Goal: Information Seeking & Learning: Learn about a topic

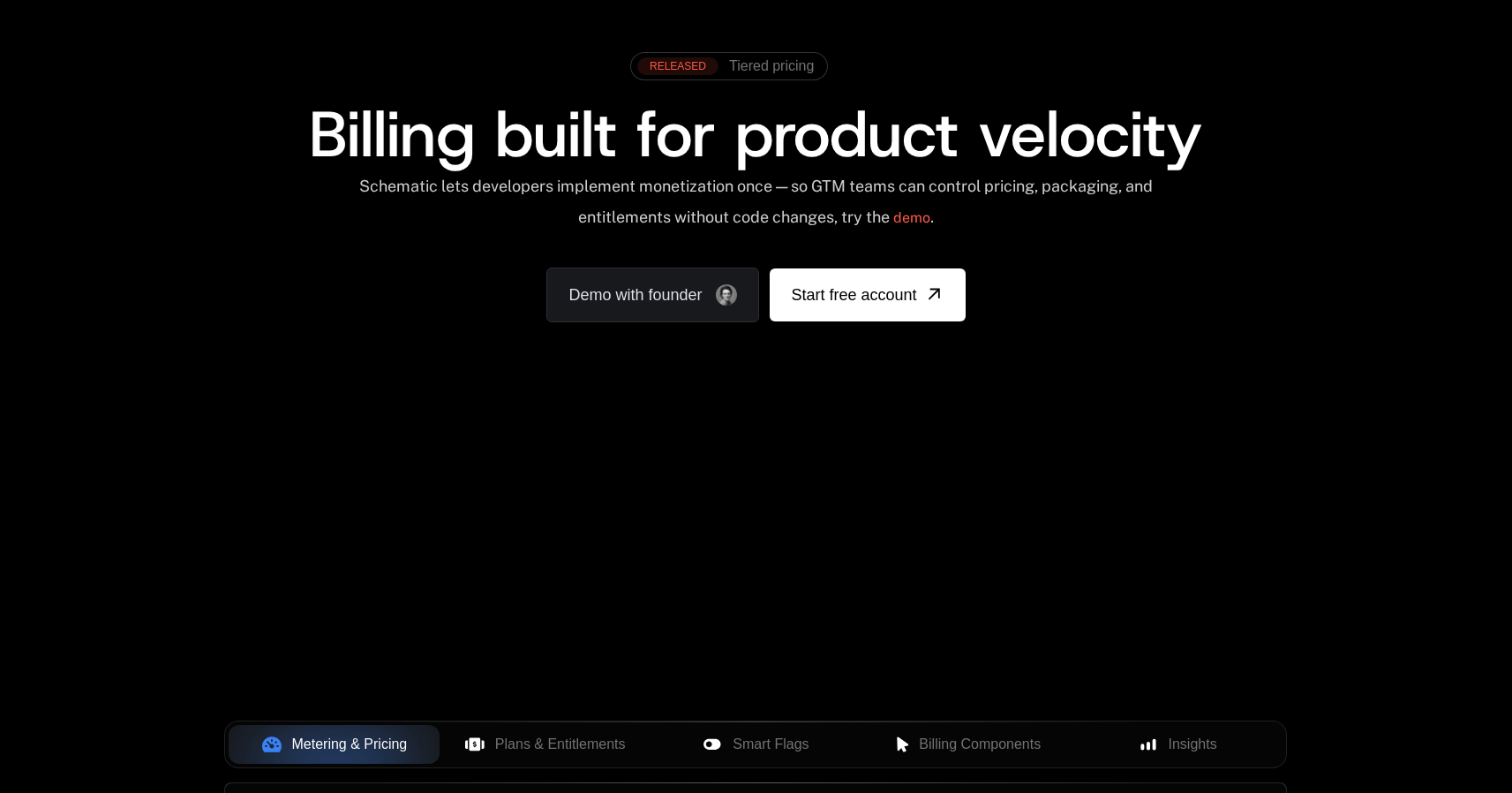
scroll to position [78, 0]
click at [533, 752] on span "Plans & Entitlements" at bounding box center [560, 744] width 130 height 21
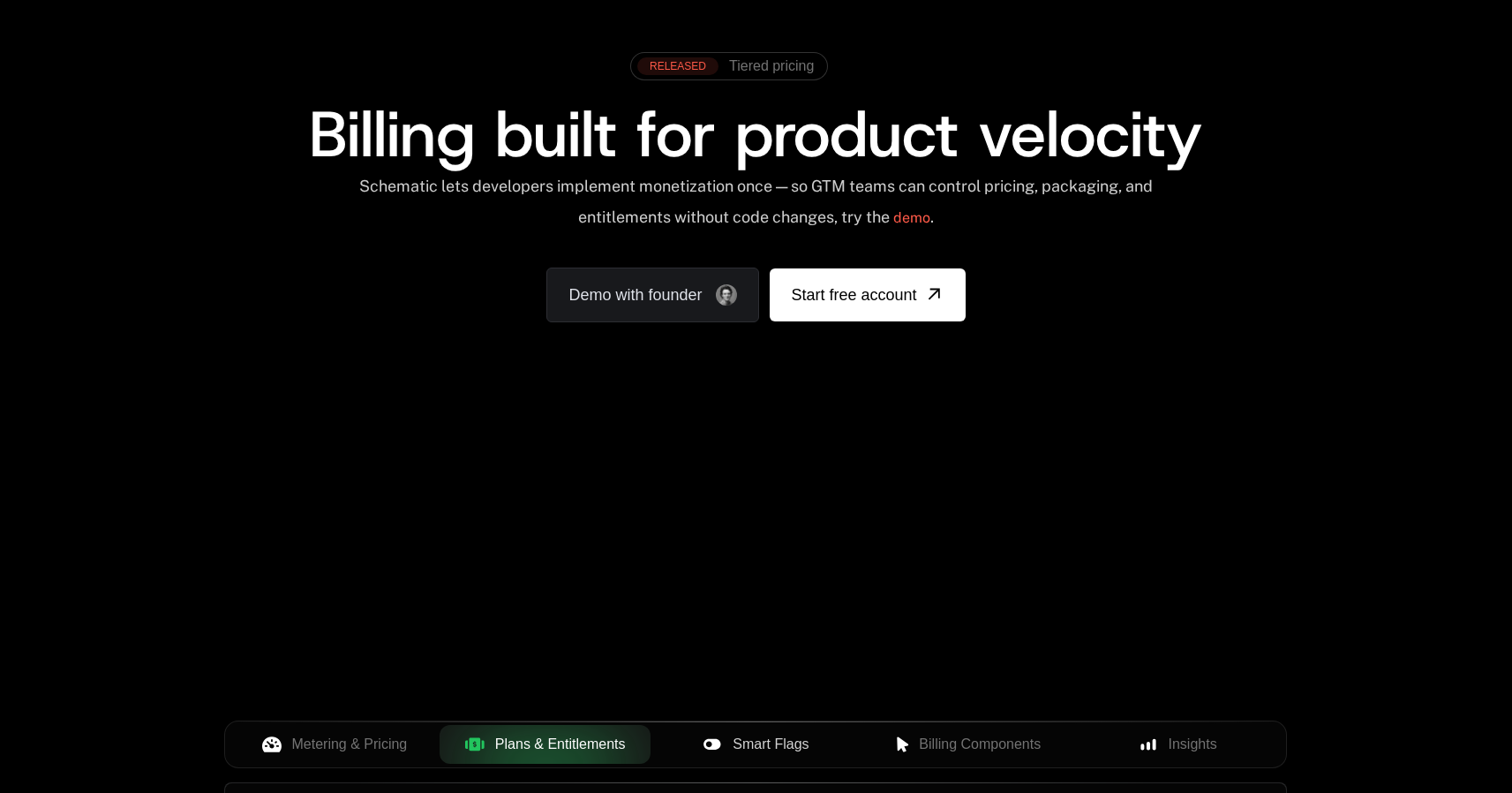
click at [795, 756] on button "Smart Flags" at bounding box center [756, 744] width 211 height 39
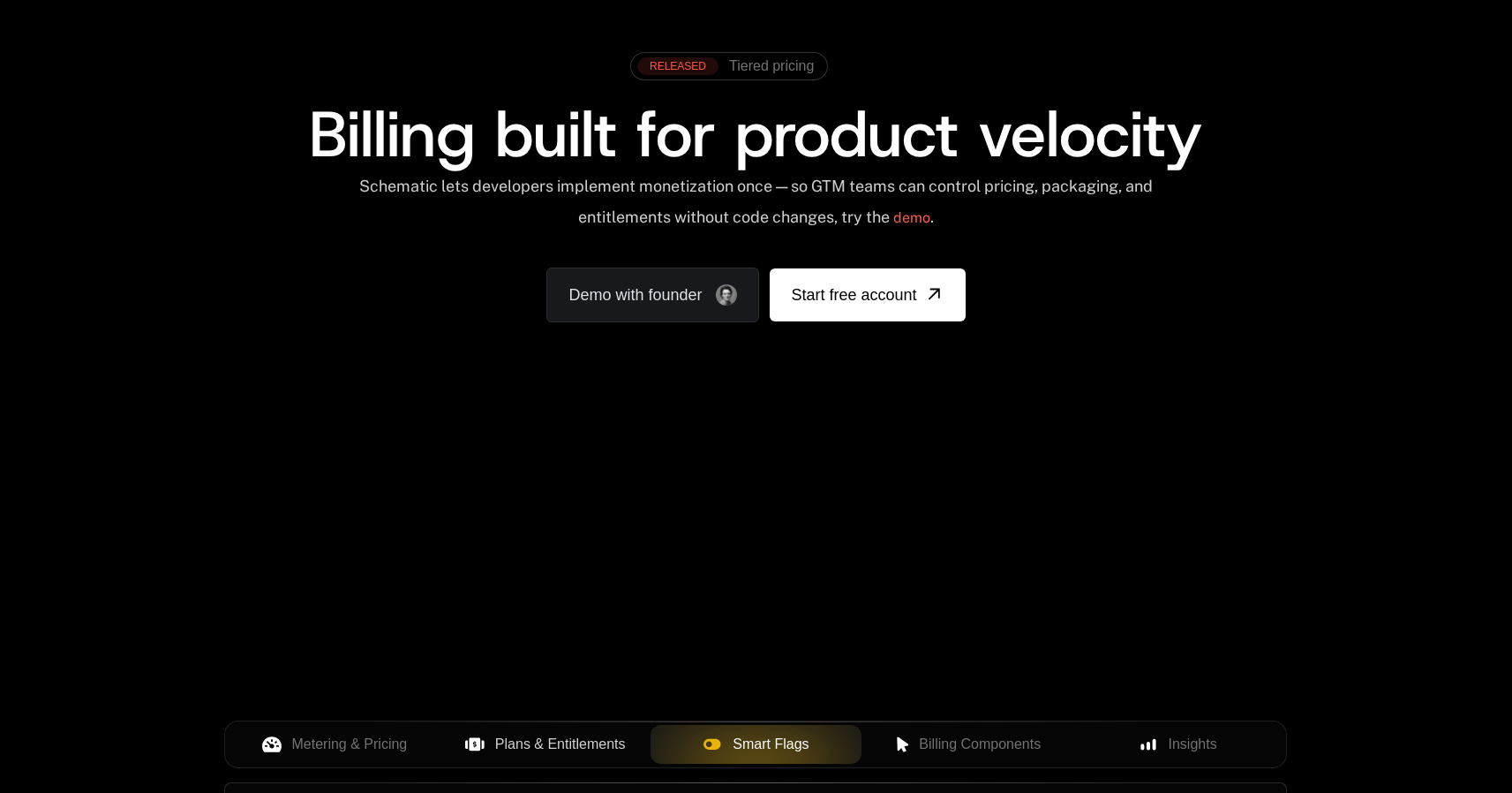
click at [580, 763] on button "Plans & Entitlements" at bounding box center [545, 744] width 211 height 39
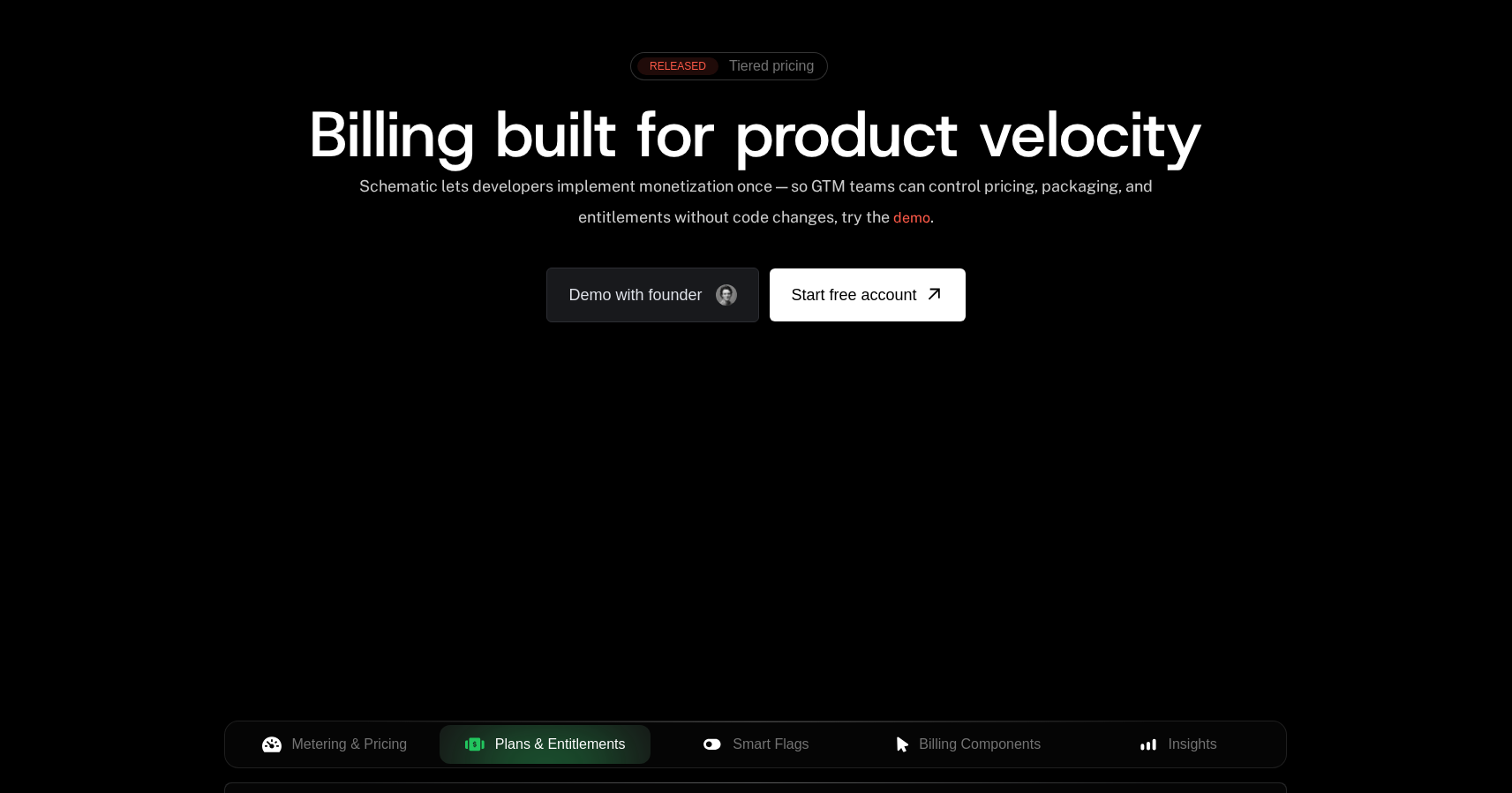
click at [1123, 574] on div "Your browser does not support the video tag." at bounding box center [756, 442] width 1148 height 744
click at [772, 744] on span "Smart Flags" at bounding box center [770, 744] width 76 height 21
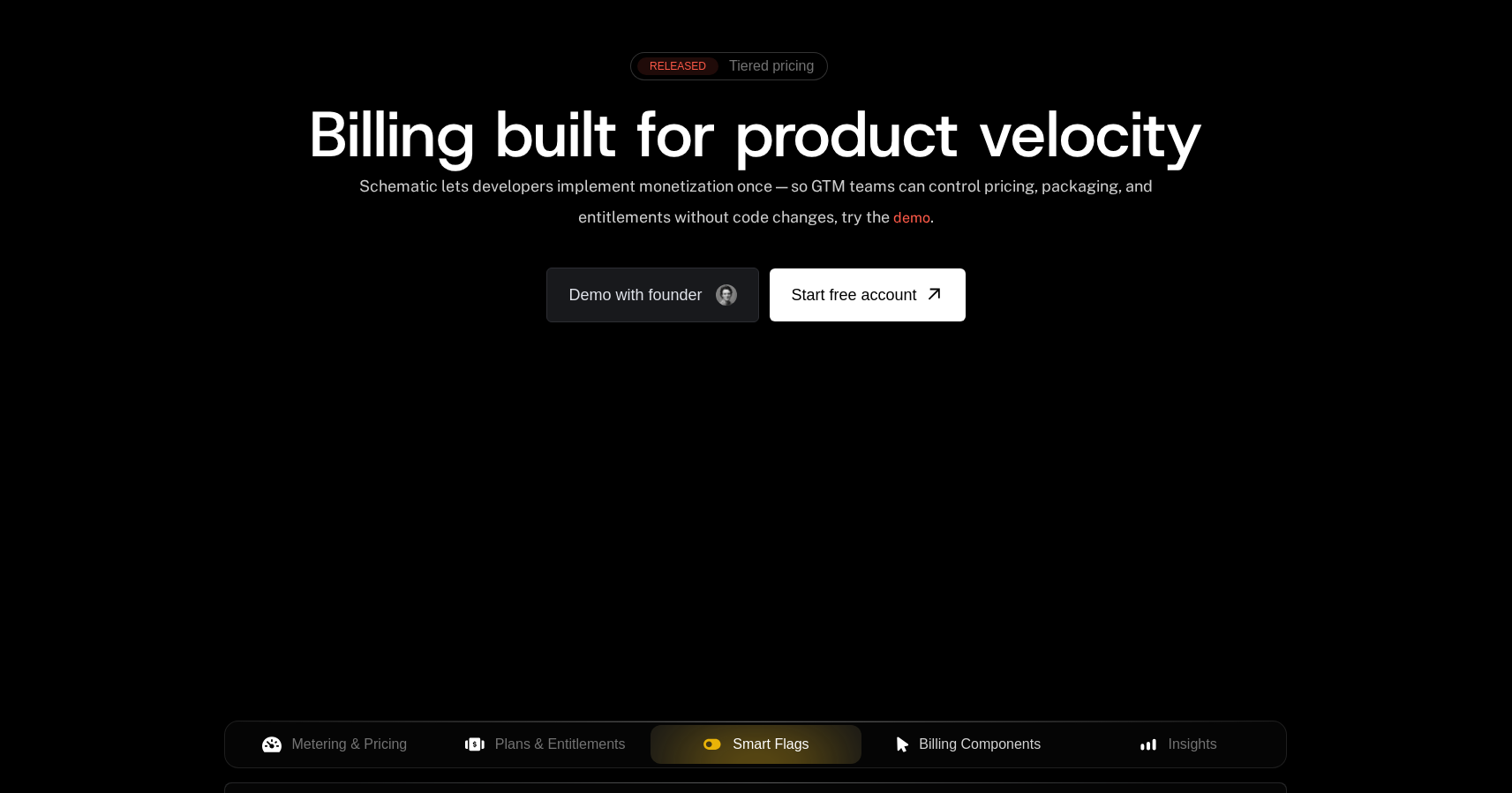
click at [944, 737] on span "Billing Components" at bounding box center [980, 744] width 122 height 21
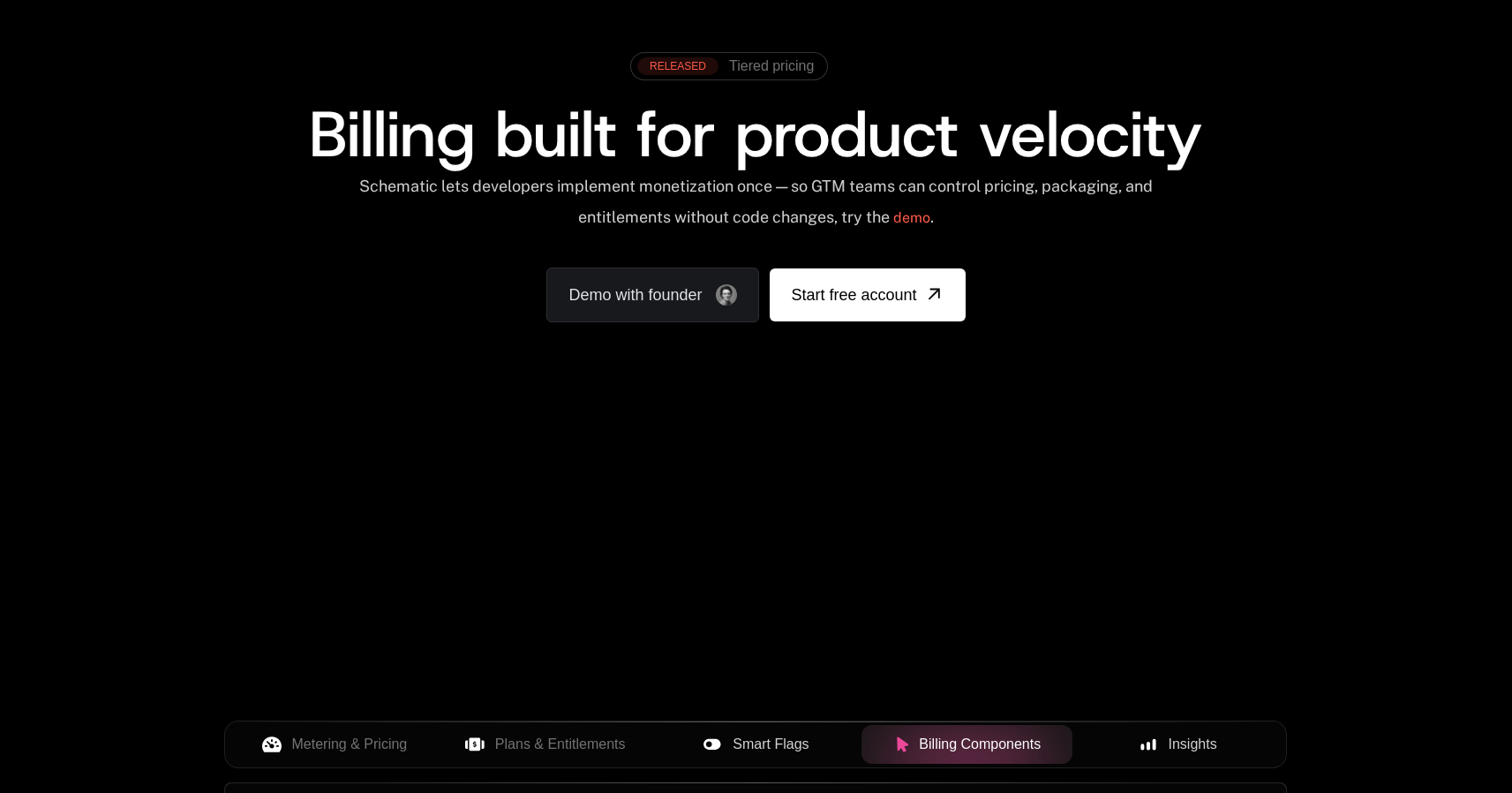
click at [1182, 734] on span "Insights" at bounding box center [1193, 744] width 48 height 21
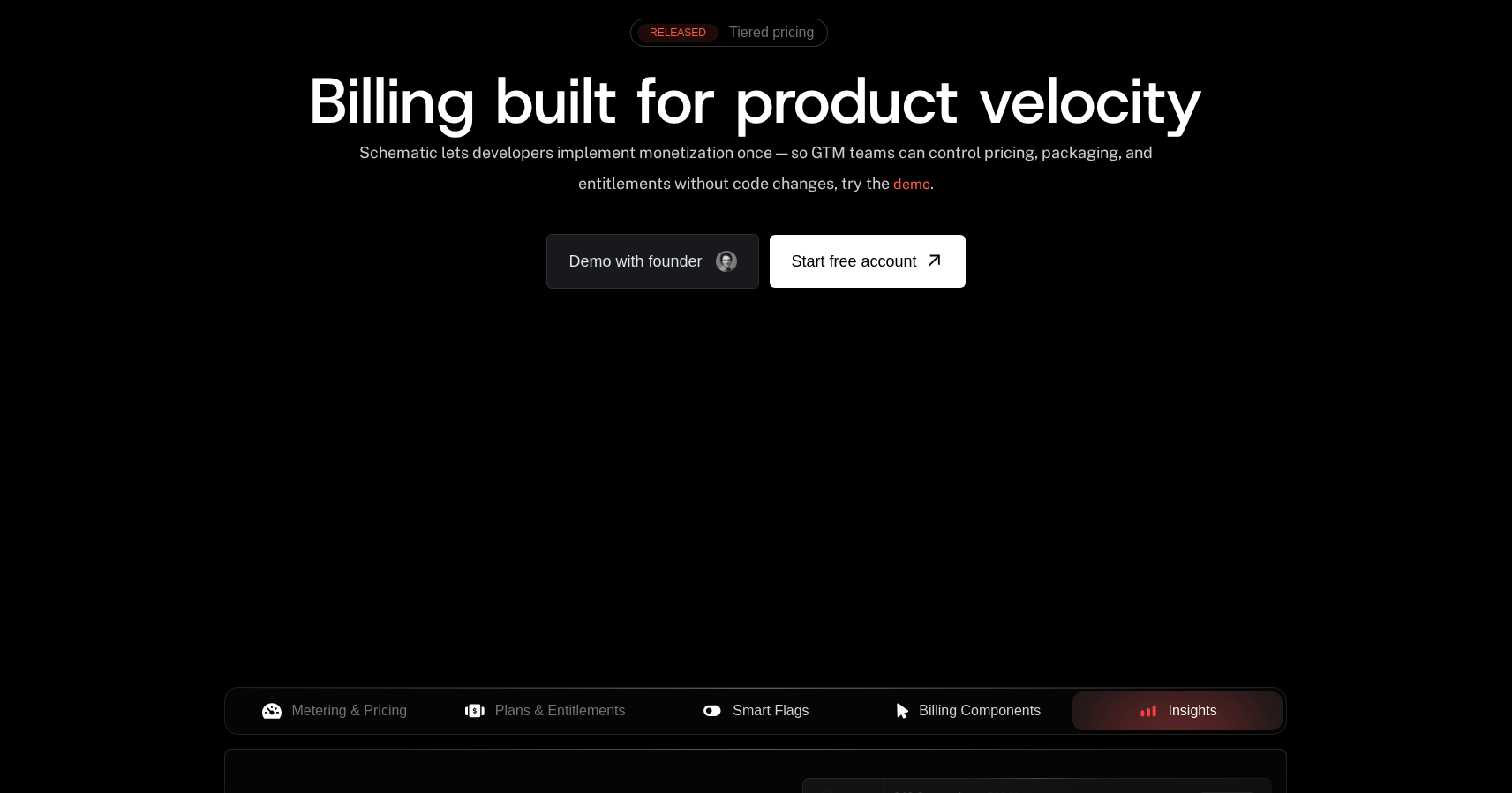
scroll to position [566, 0]
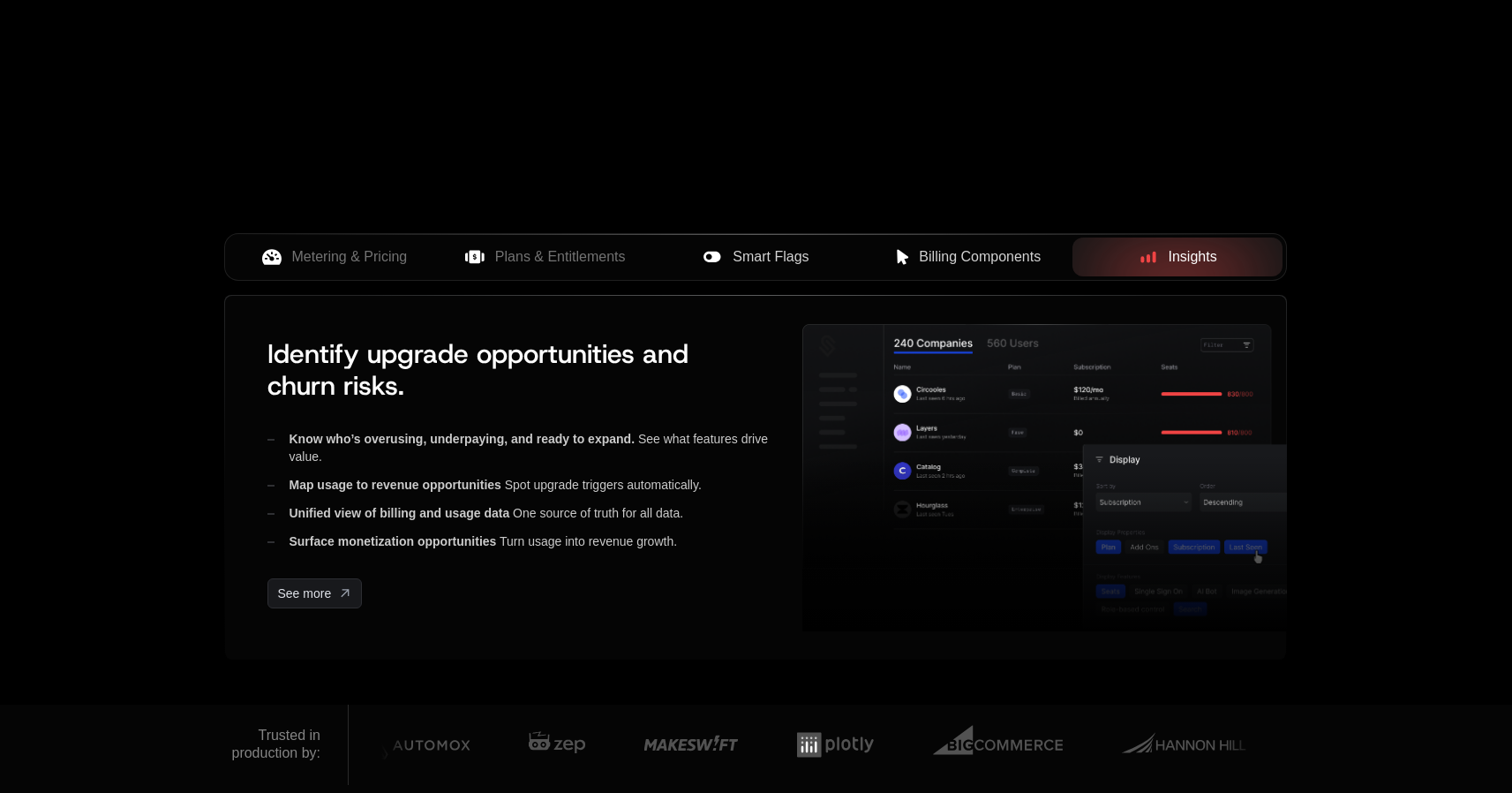
click at [996, 248] on span "Billing Components" at bounding box center [980, 256] width 122 height 21
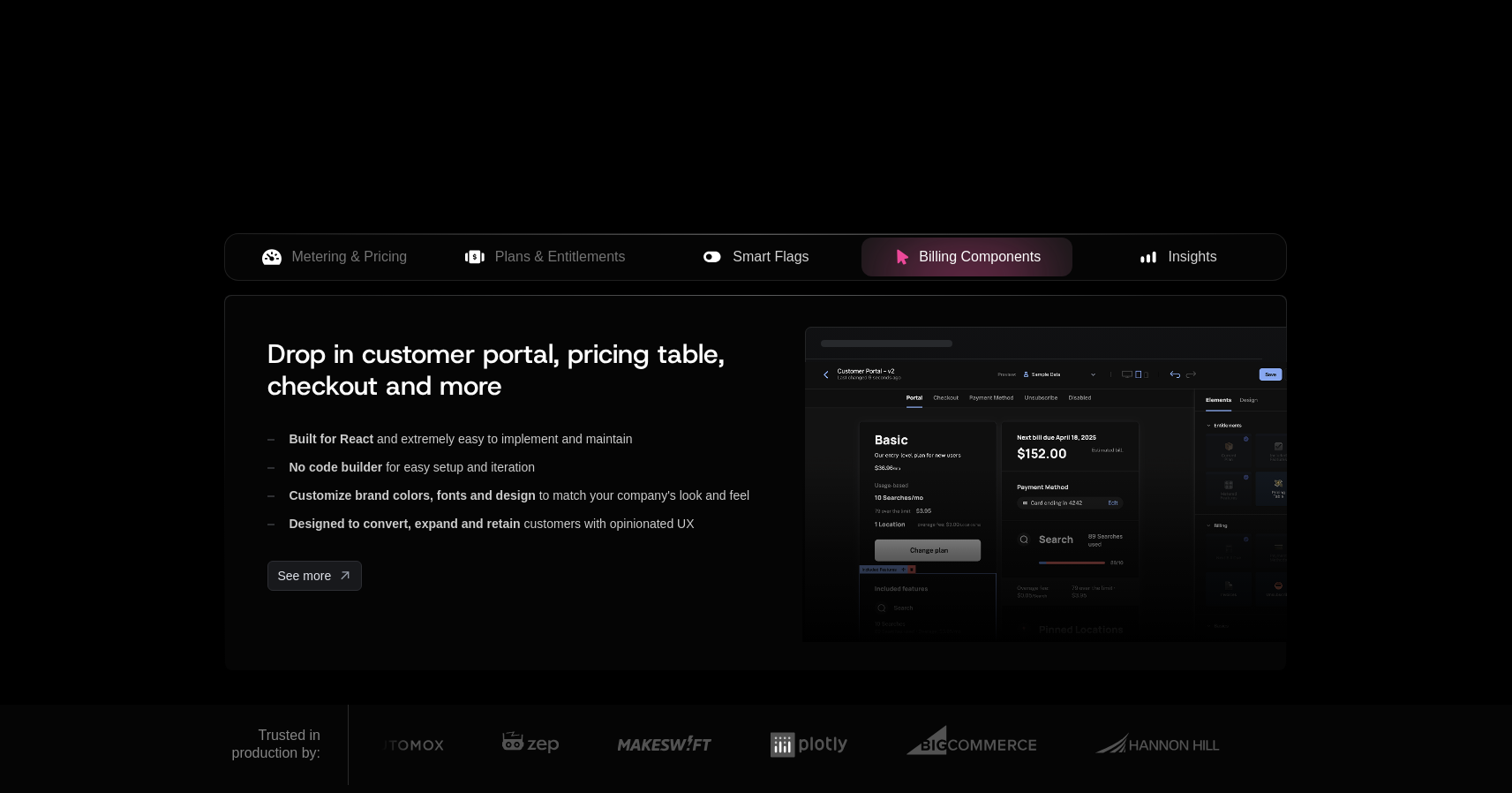
click at [802, 256] on span "Smart Flags" at bounding box center [770, 256] width 76 height 21
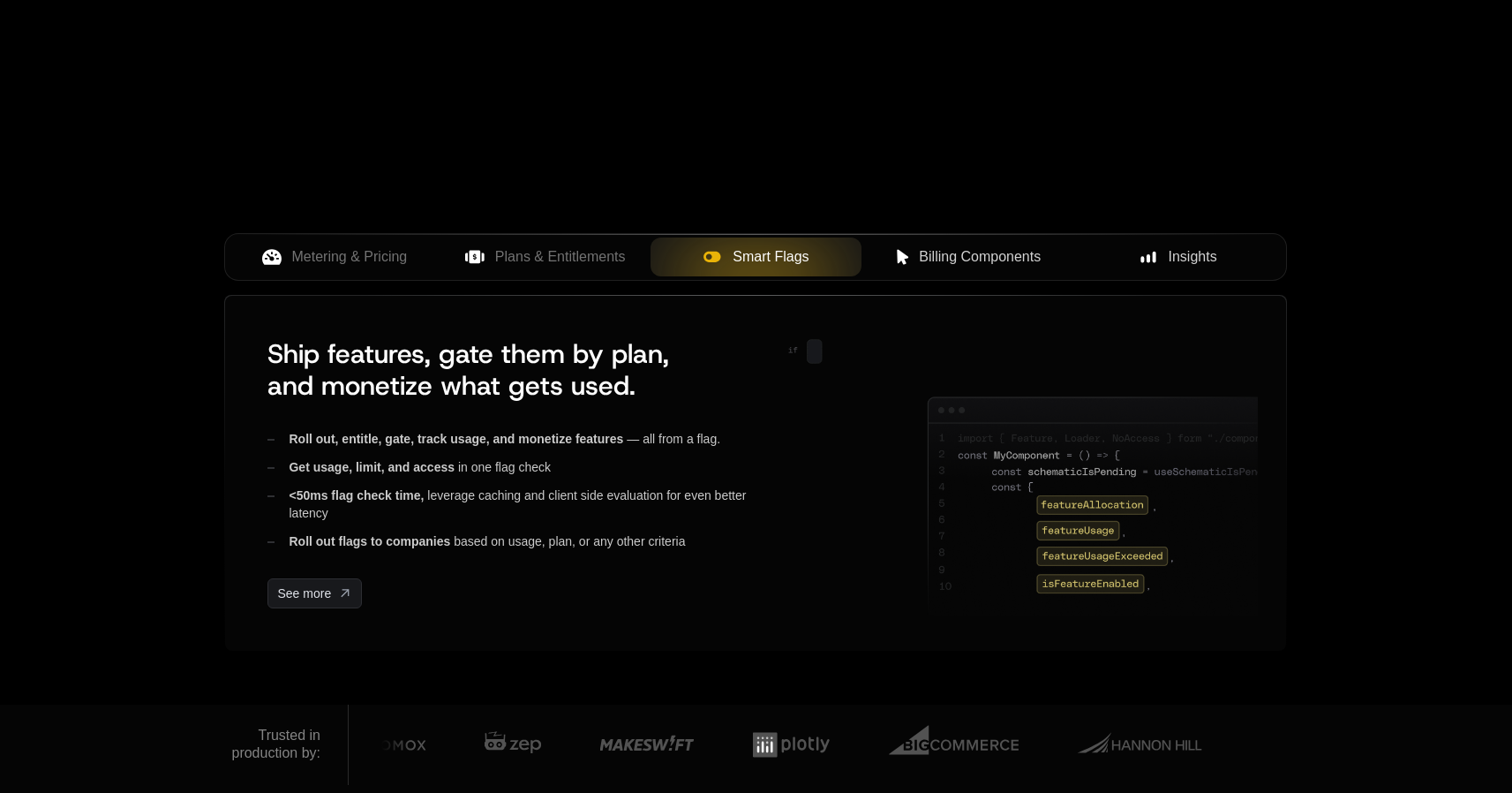
click at [551, 245] on button "Plans & Entitlements" at bounding box center [545, 256] width 211 height 39
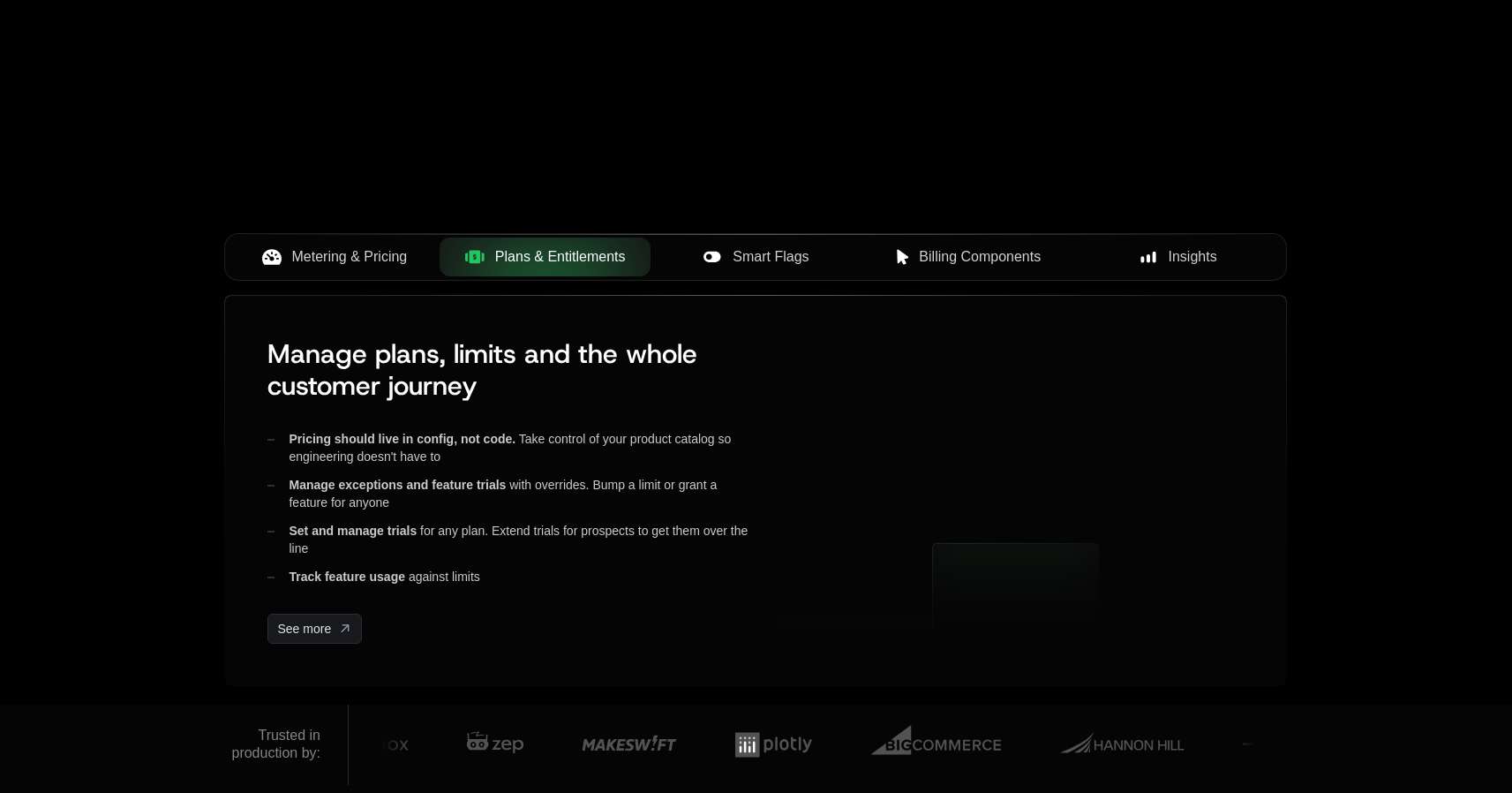
click at [361, 262] on span "Metering & Pricing" at bounding box center [349, 256] width 116 height 21
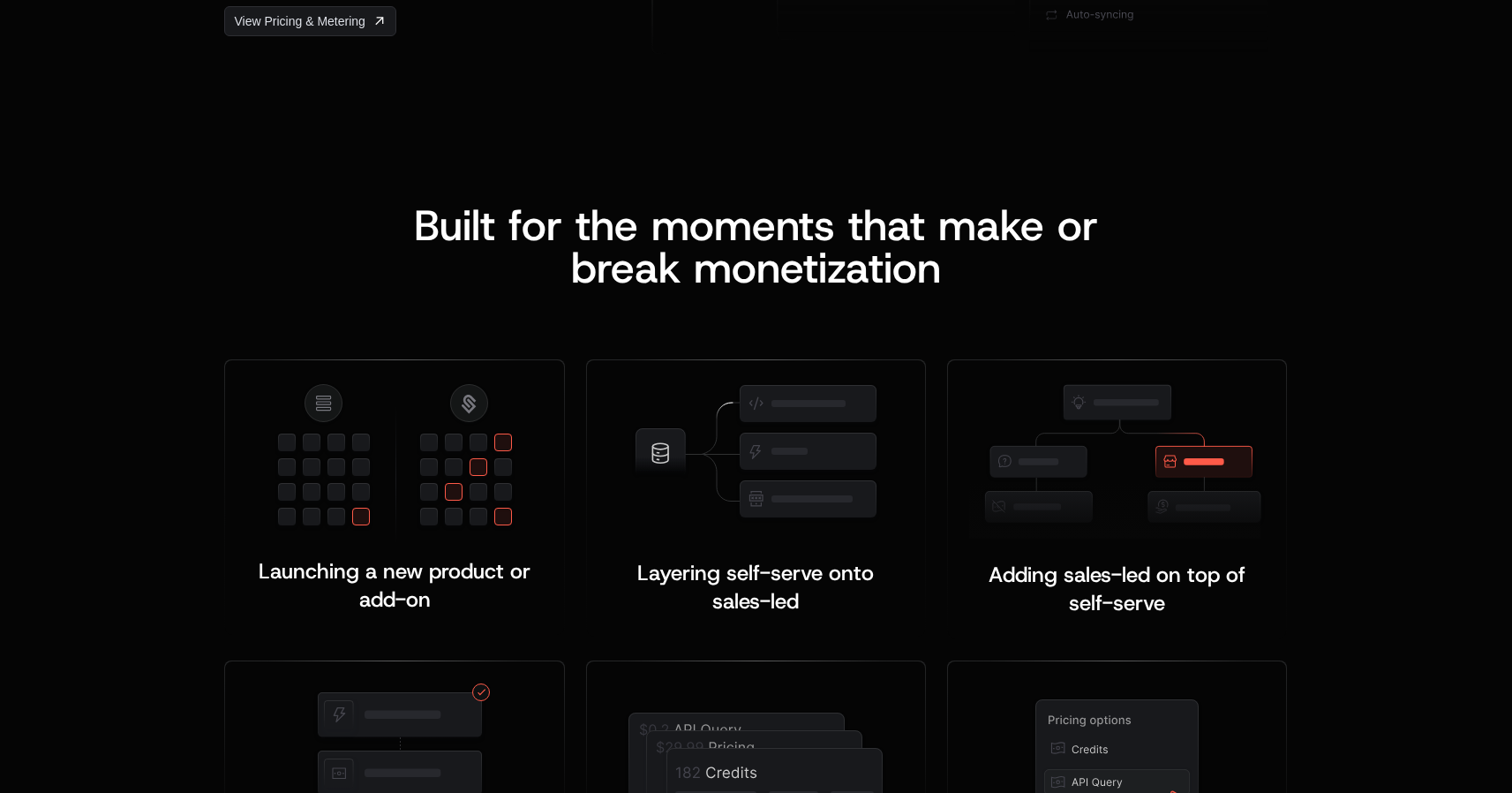
scroll to position [3171, 0]
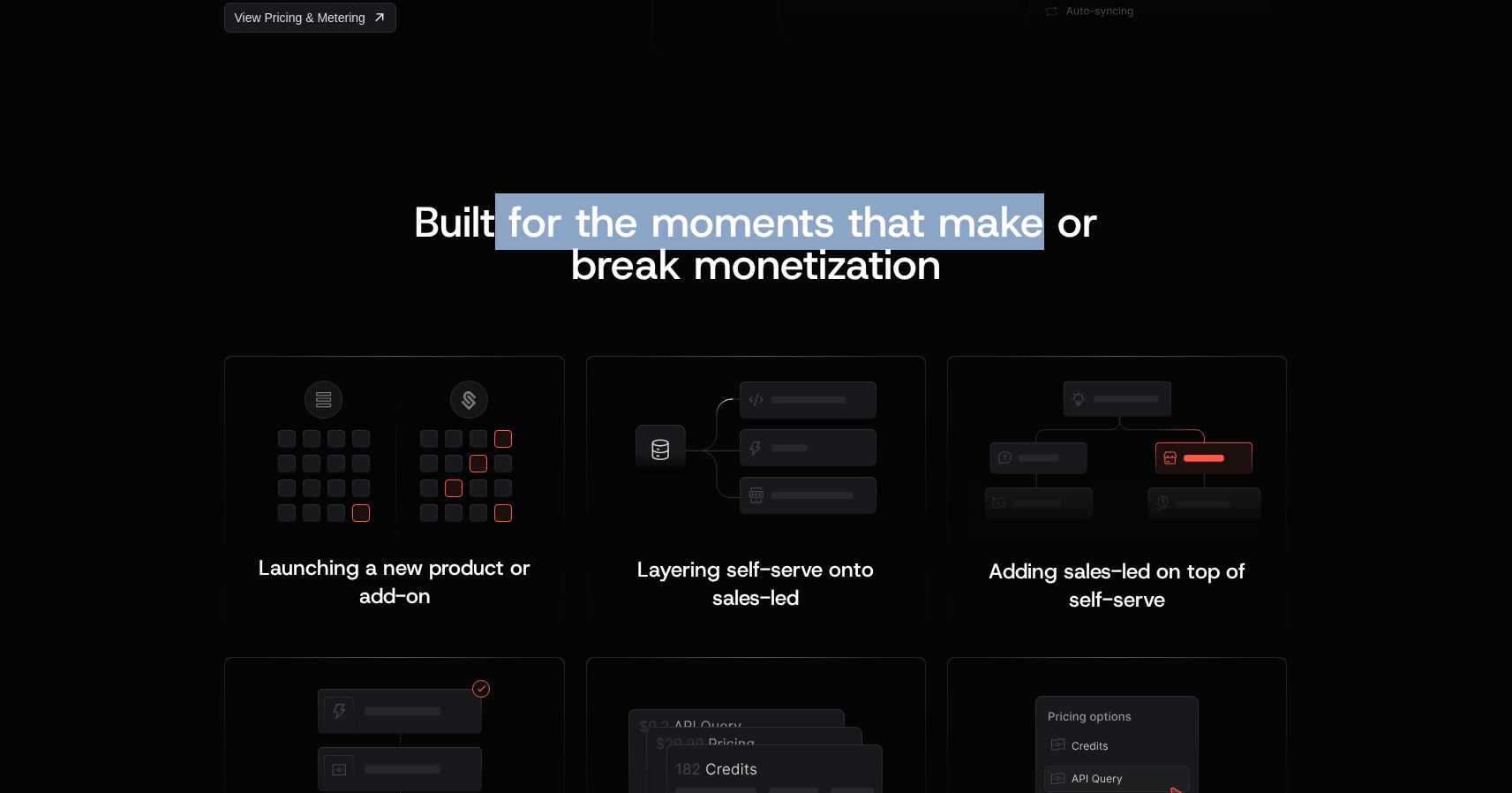
drag, startPoint x: 1034, startPoint y: 244, endPoint x: 498, endPoint y: 206, distance: 537.3
click at [498, 206] on span "Built for the moments that make or b" at bounding box center [763, 243] width 697 height 99
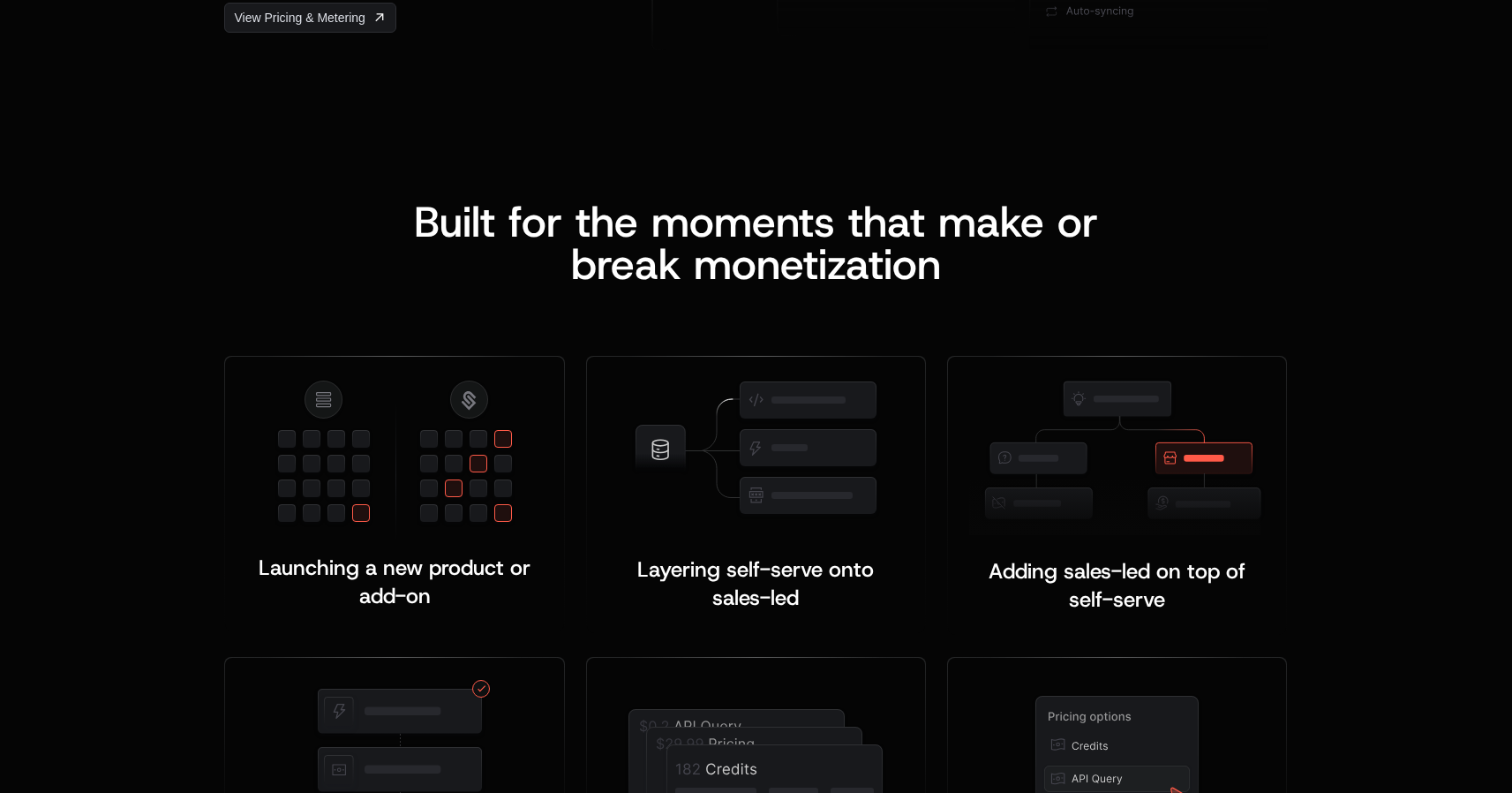
click at [510, 271] on div "Built for the moments that make or b reak monetization" at bounding box center [756, 243] width 755 height 85
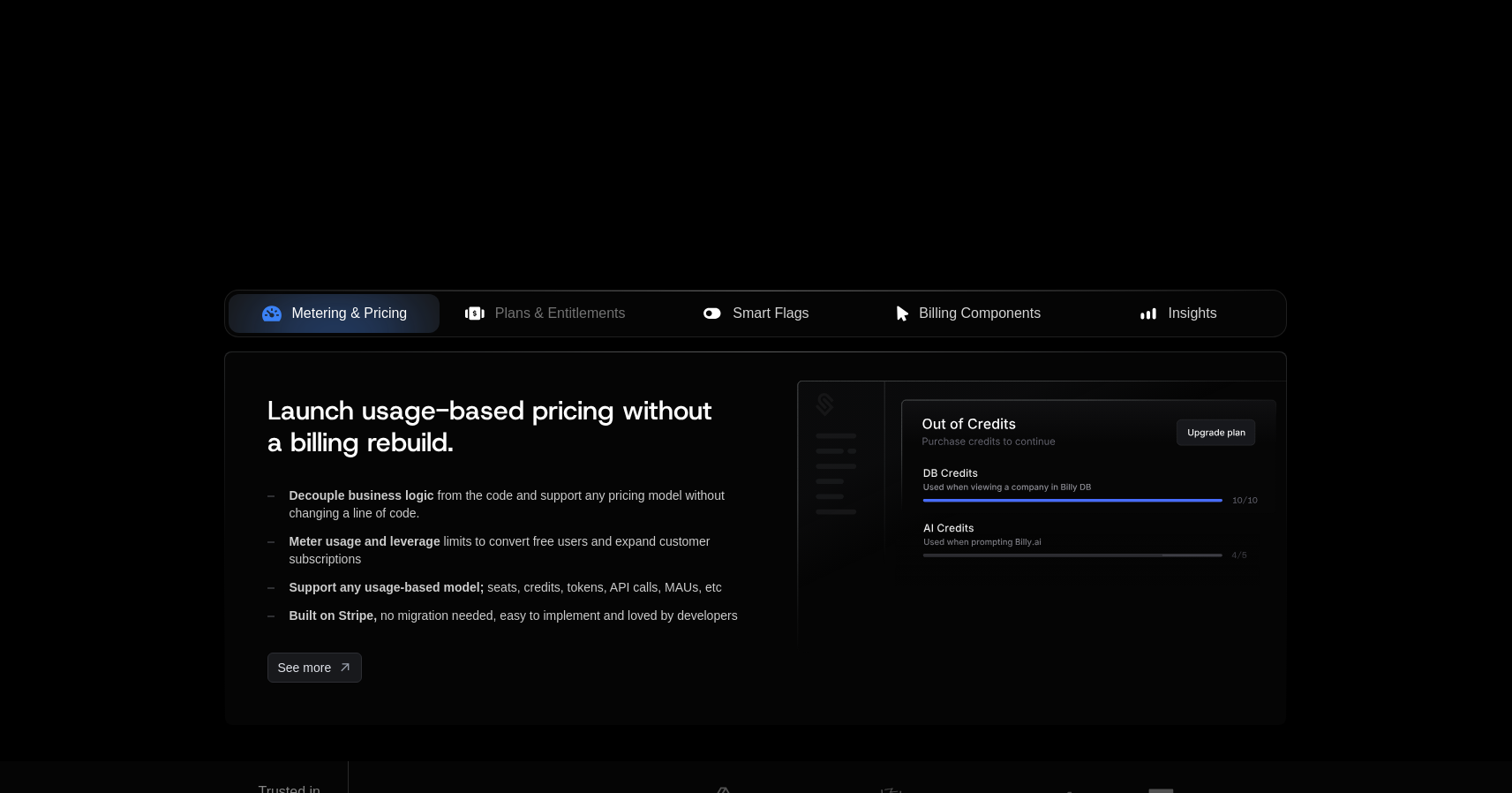
scroll to position [0, 0]
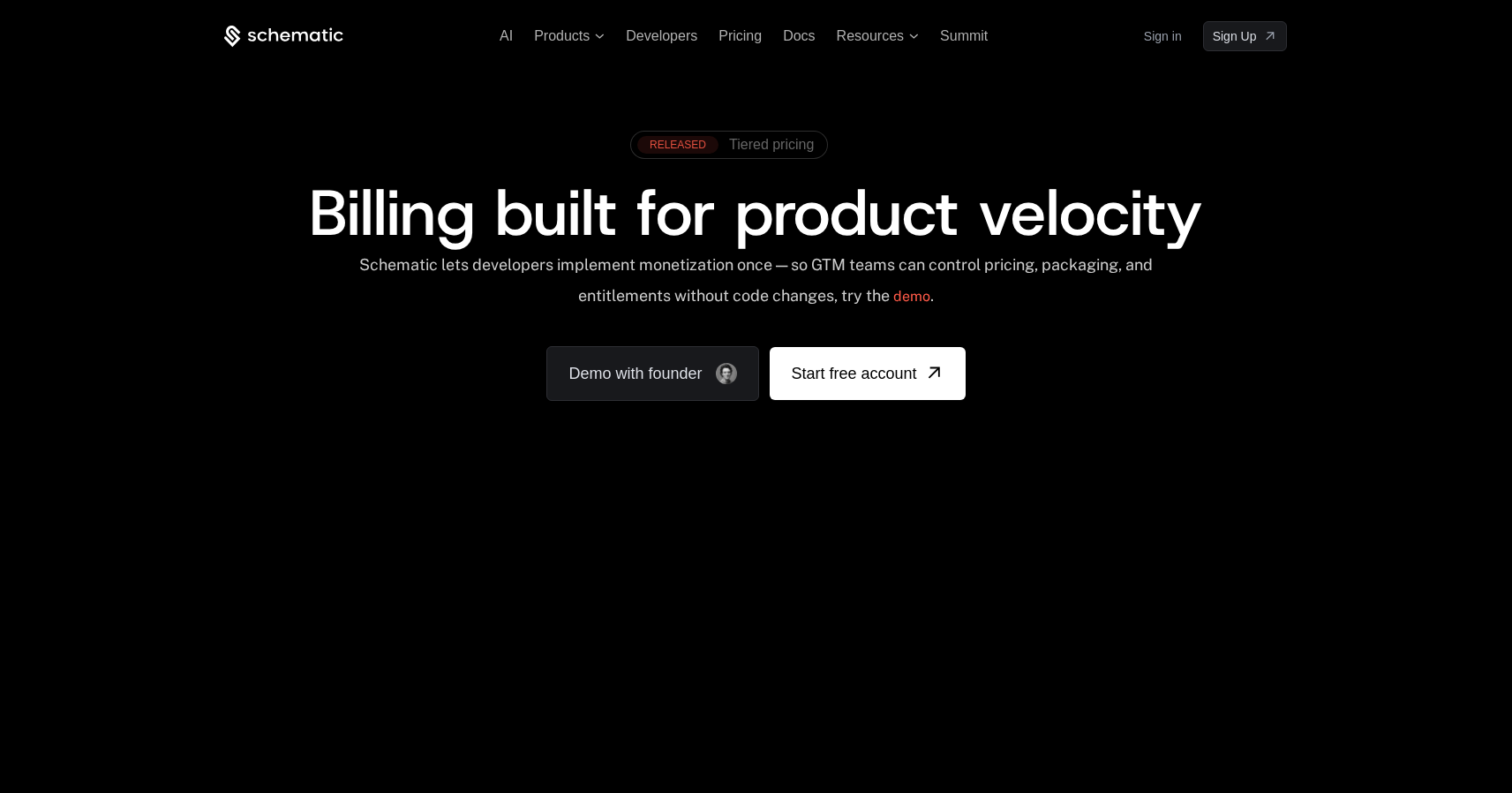
click at [755, 142] on span "Tiered pricing" at bounding box center [771, 144] width 85 height 16
click at [637, 45] on div "AI Products Developers Pricing Docs Resources Summit Sign in Sign Up" at bounding box center [756, 36] width 1063 height 30
click at [645, 38] on span "Developers" at bounding box center [662, 36] width 71 height 15
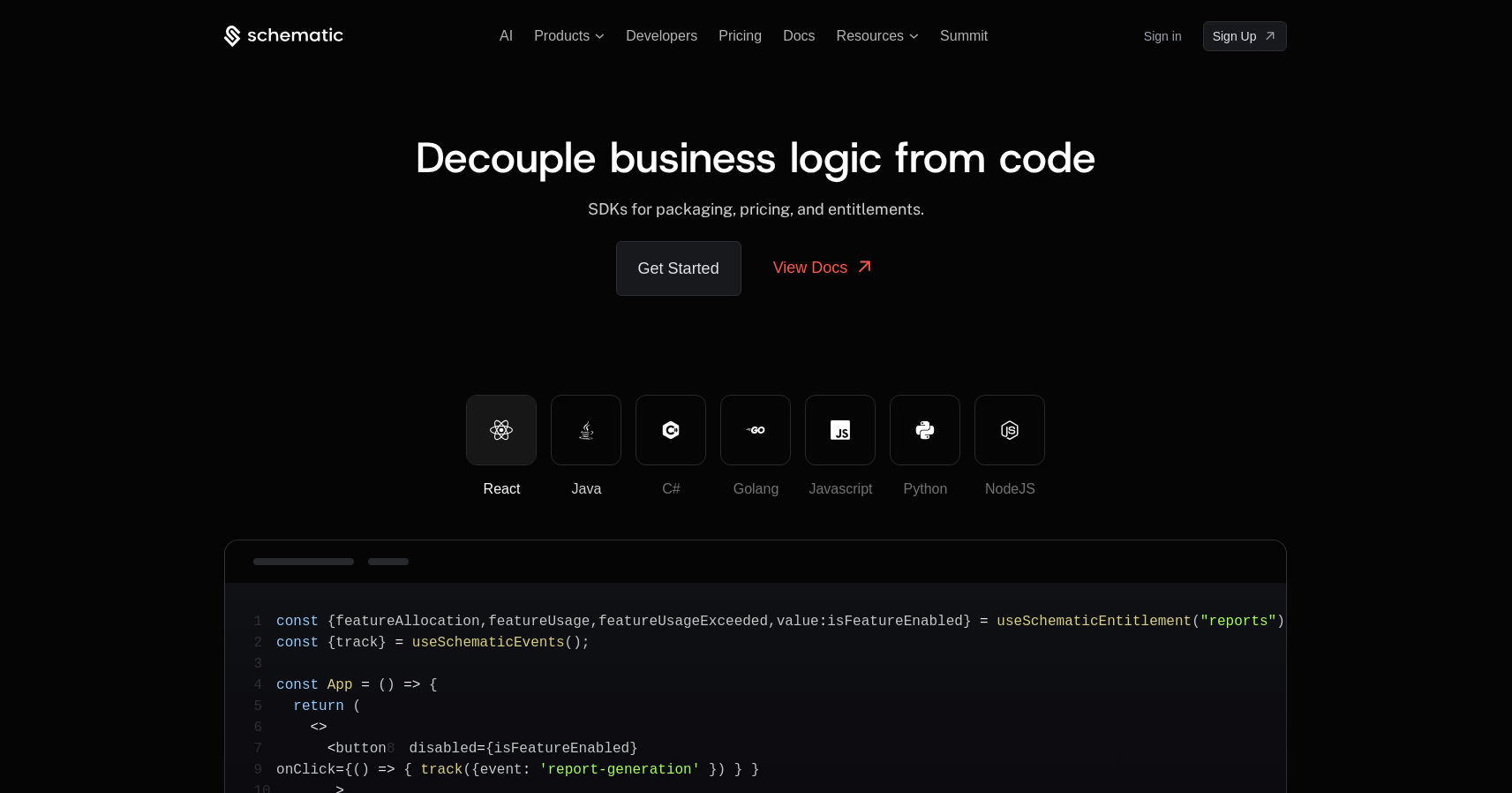
click at [595, 447] on button "Java" at bounding box center [586, 429] width 70 height 70
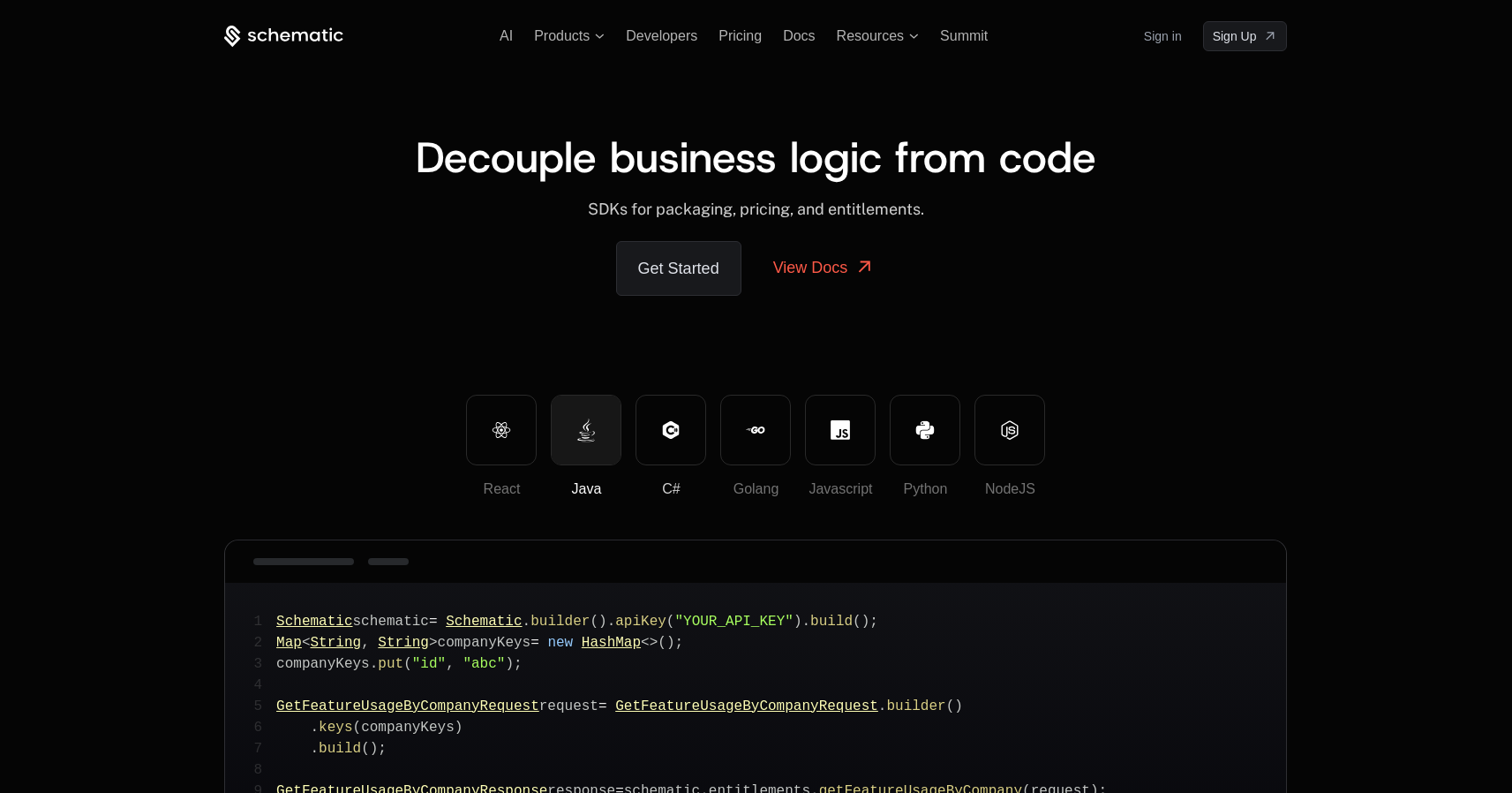
click at [658, 450] on button "C#" at bounding box center [671, 429] width 70 height 70
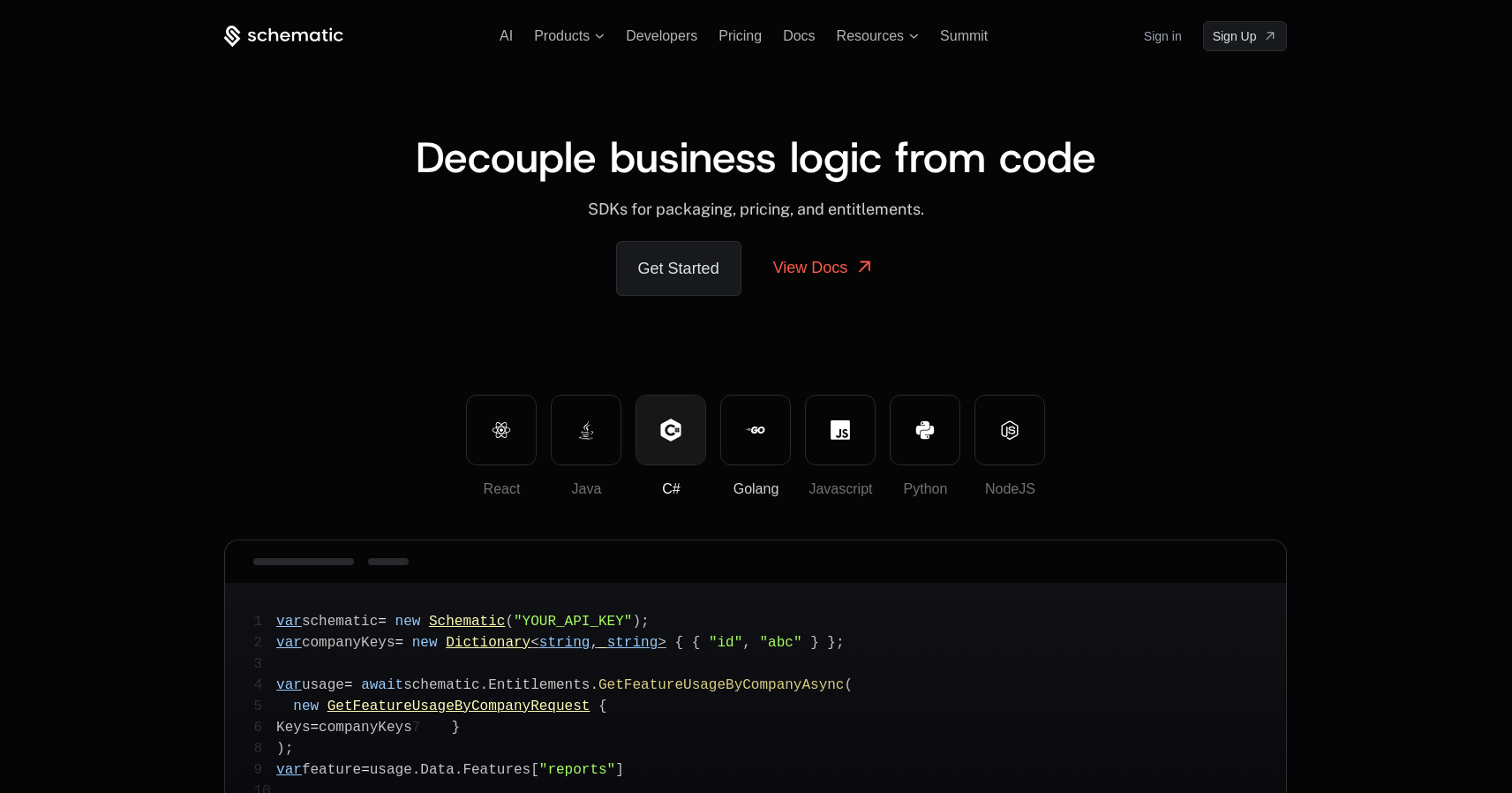
click at [768, 441] on button "Golang" at bounding box center [755, 429] width 70 height 70
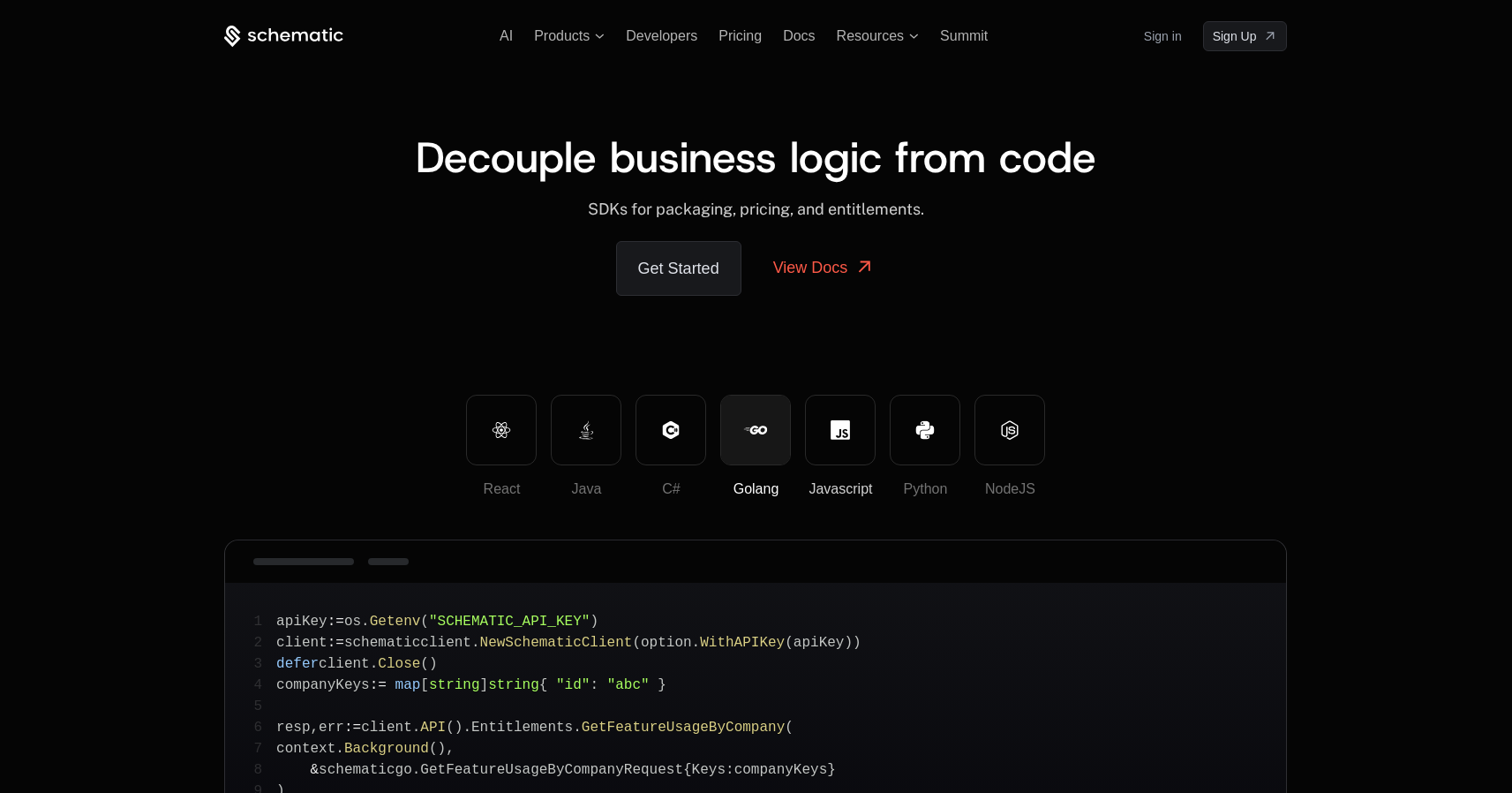
click at [858, 437] on button "Javascript" at bounding box center [839, 429] width 70 height 70
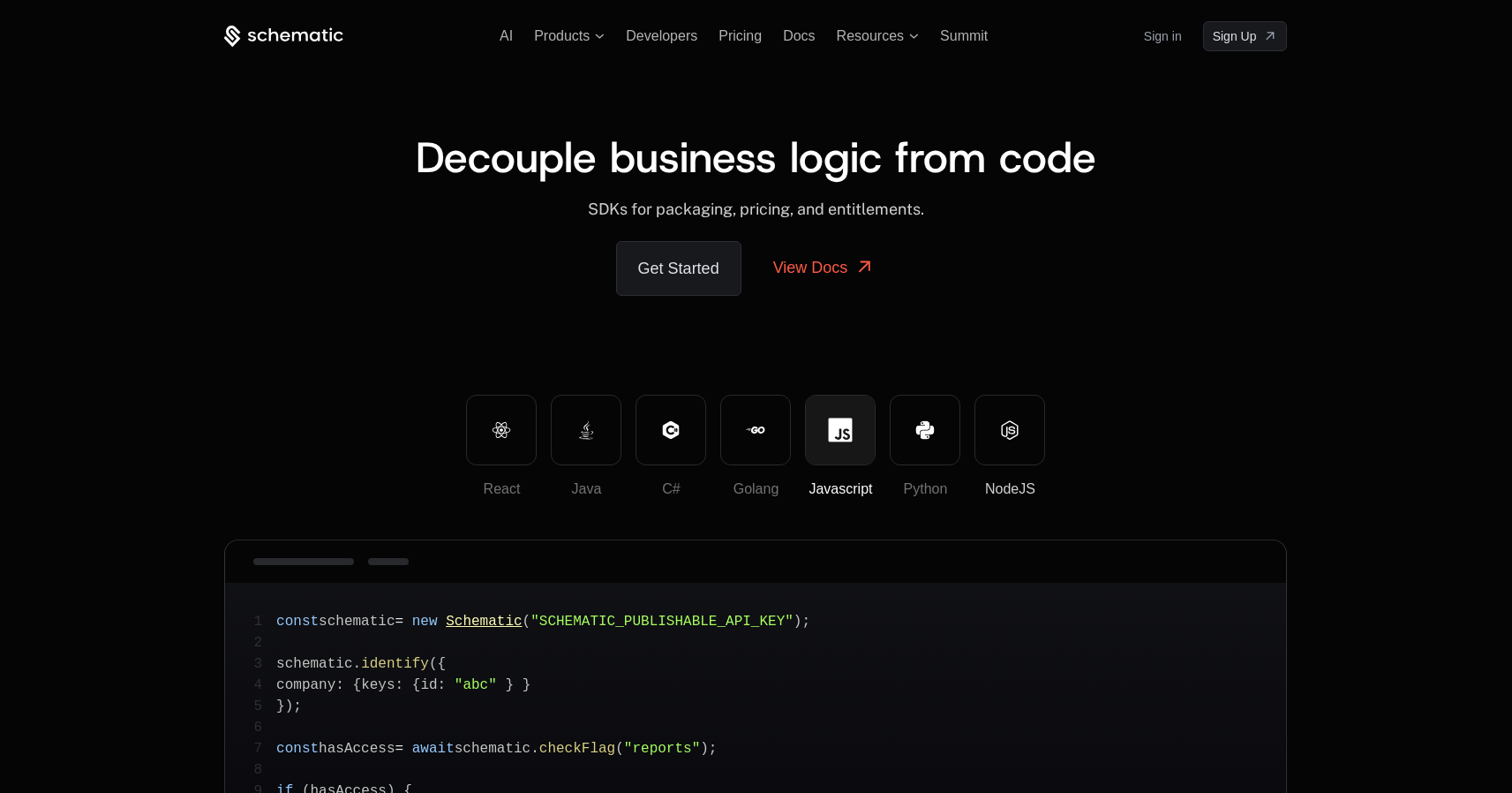
click at [980, 439] on button "NodeJS" at bounding box center [1009, 429] width 70 height 70
click at [1071, 439] on div "React Java C# Golang Javascript Python NodeJS" at bounding box center [756, 445] width 1063 height 102
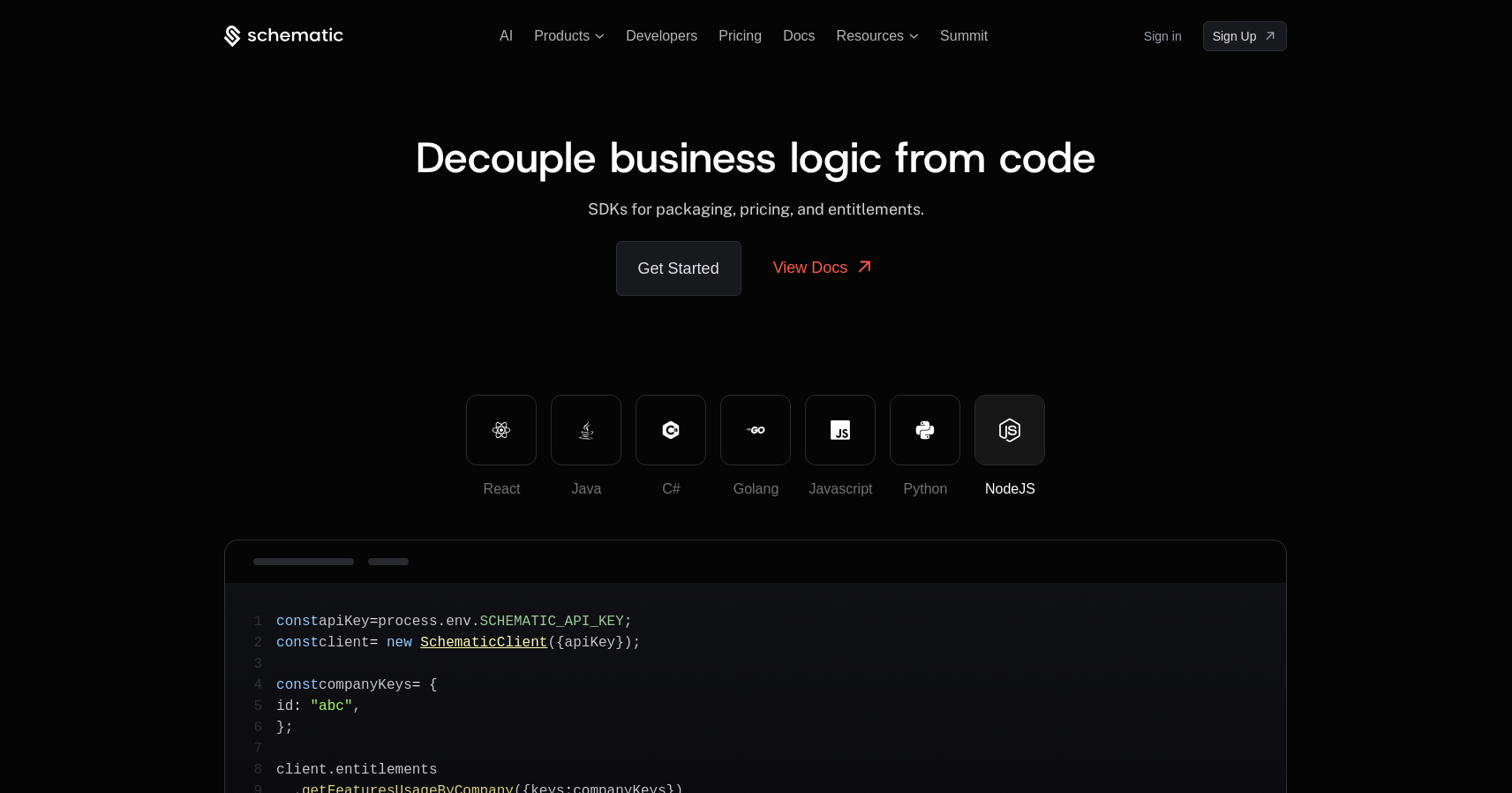
click at [961, 450] on div "React Java C# Golang Javascript Python NodeJS" at bounding box center [756, 445] width 1063 height 102
click at [938, 454] on button "Python" at bounding box center [924, 429] width 70 height 70
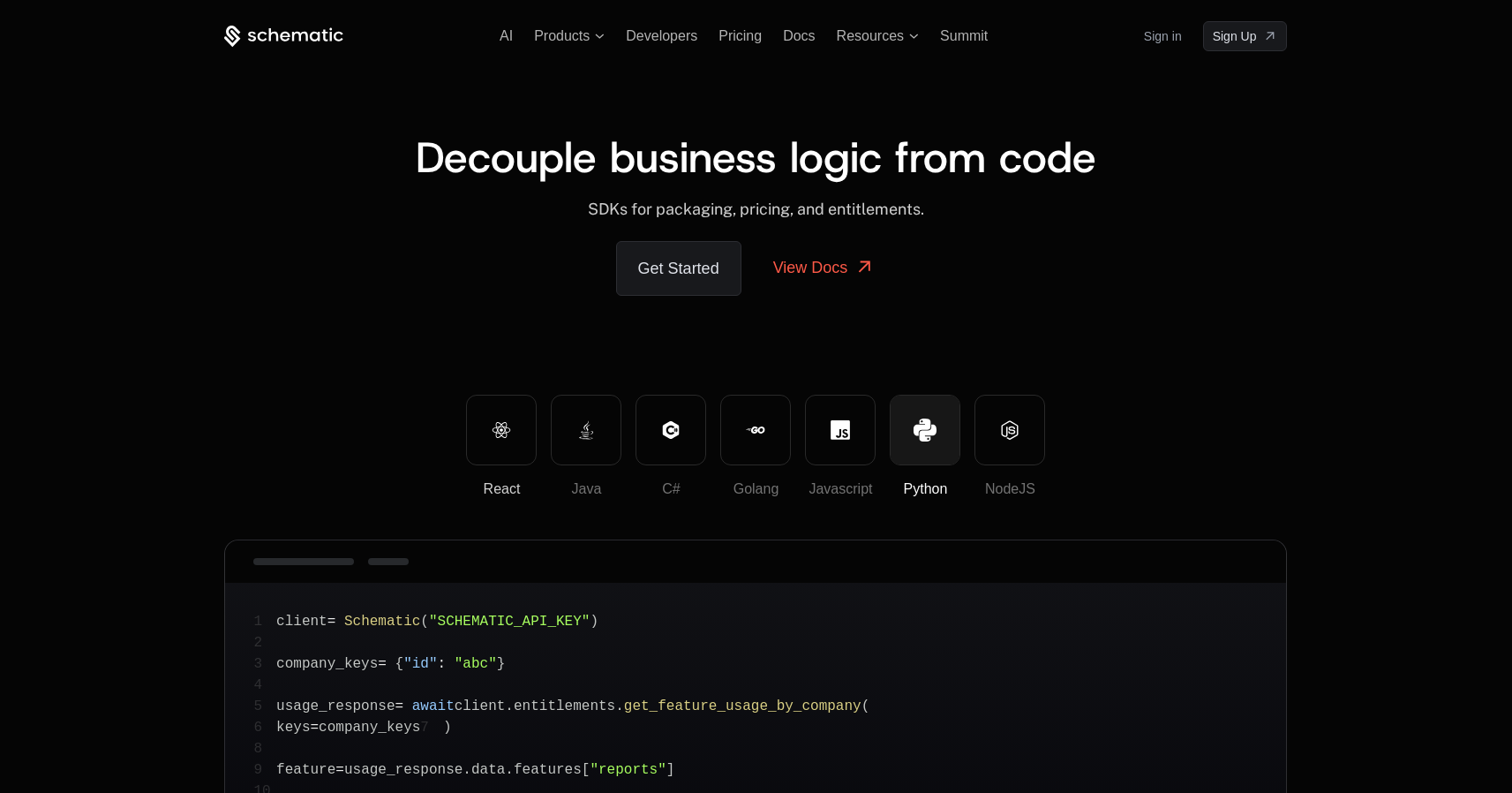
click at [493, 424] on icon at bounding box center [501, 429] width 19 height 19
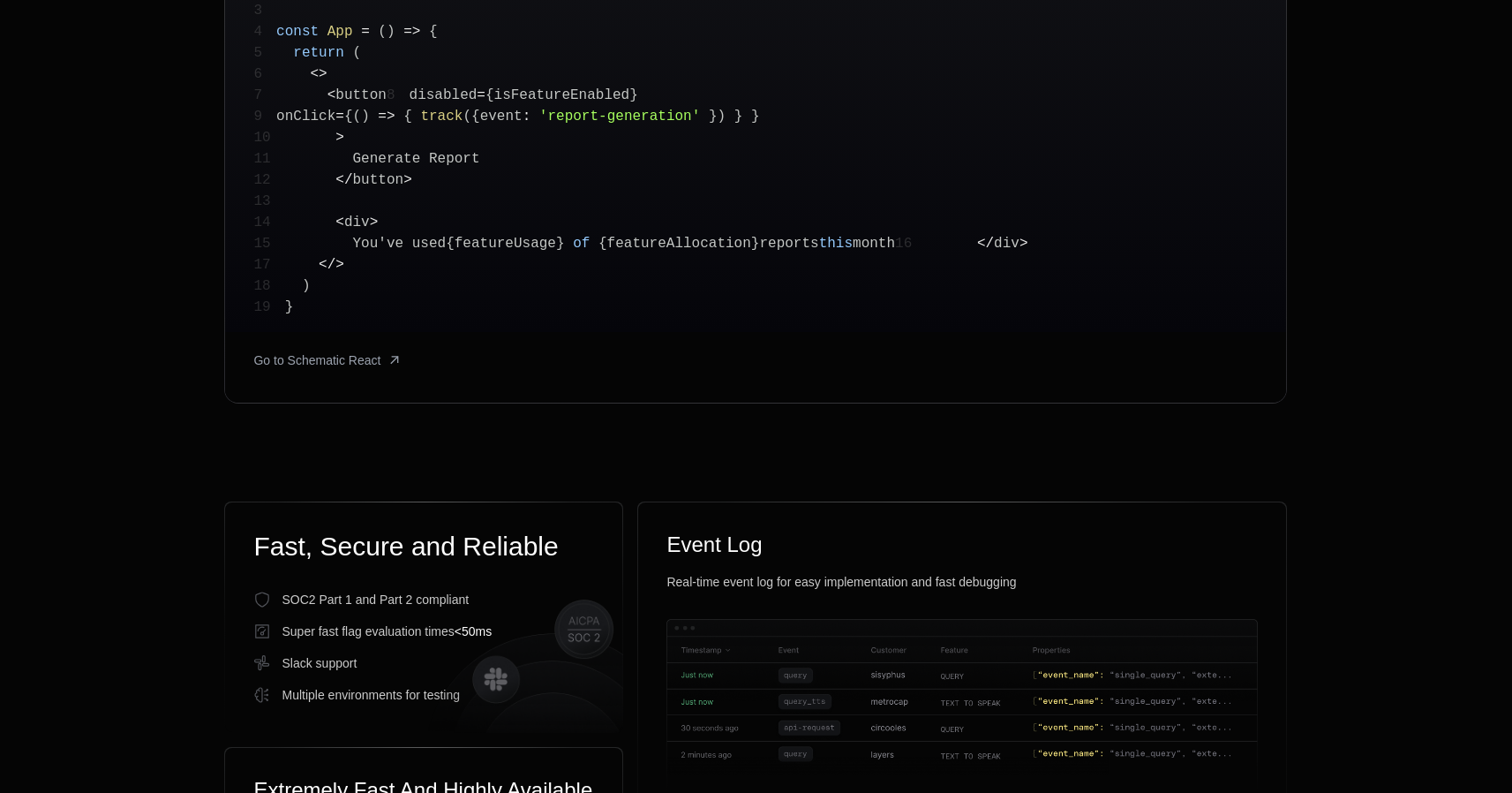
scroll to position [718, 0]
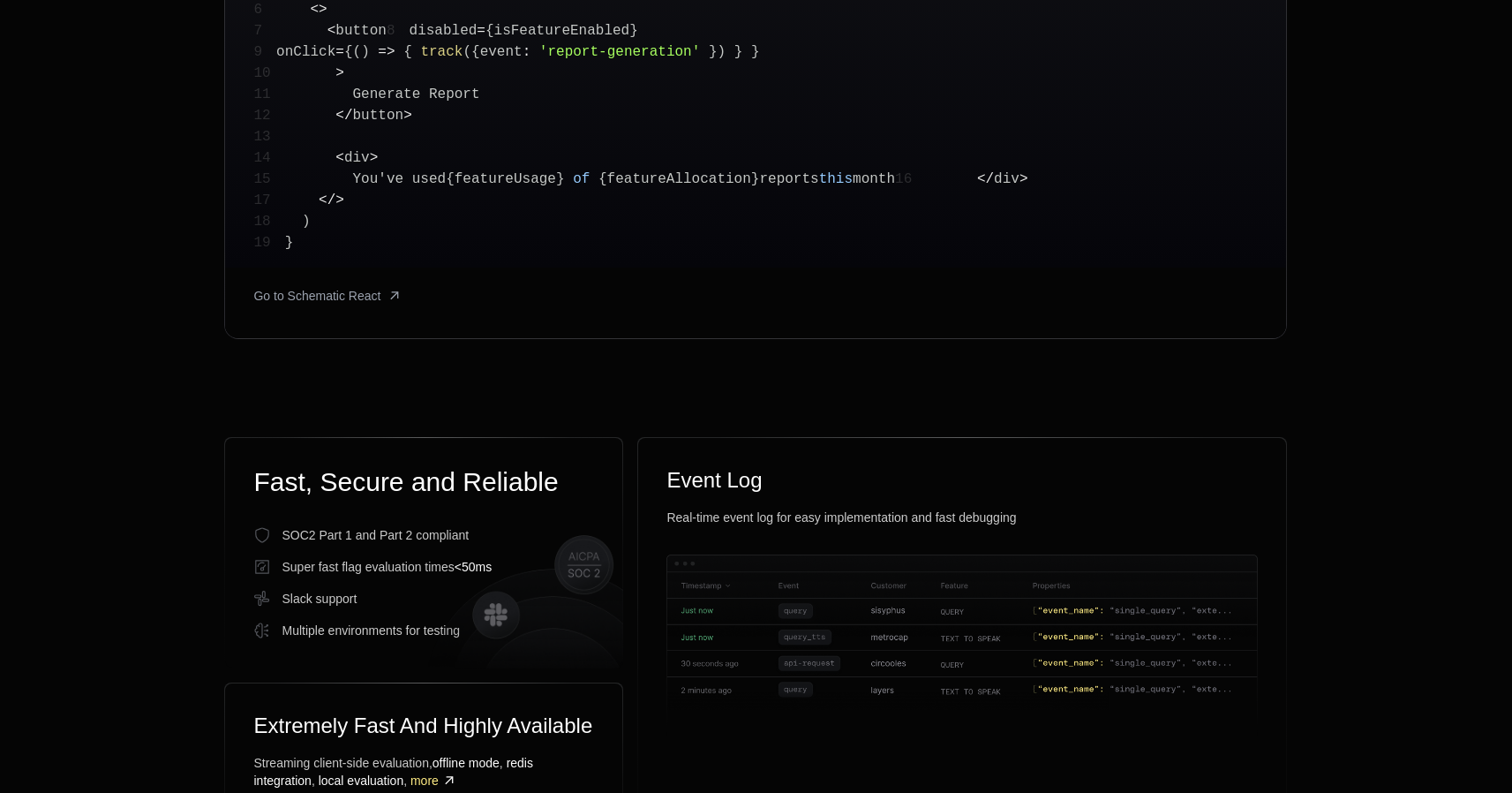
click at [984, 339] on div "Go to Schematic React" at bounding box center [756, 302] width 1061 height 70
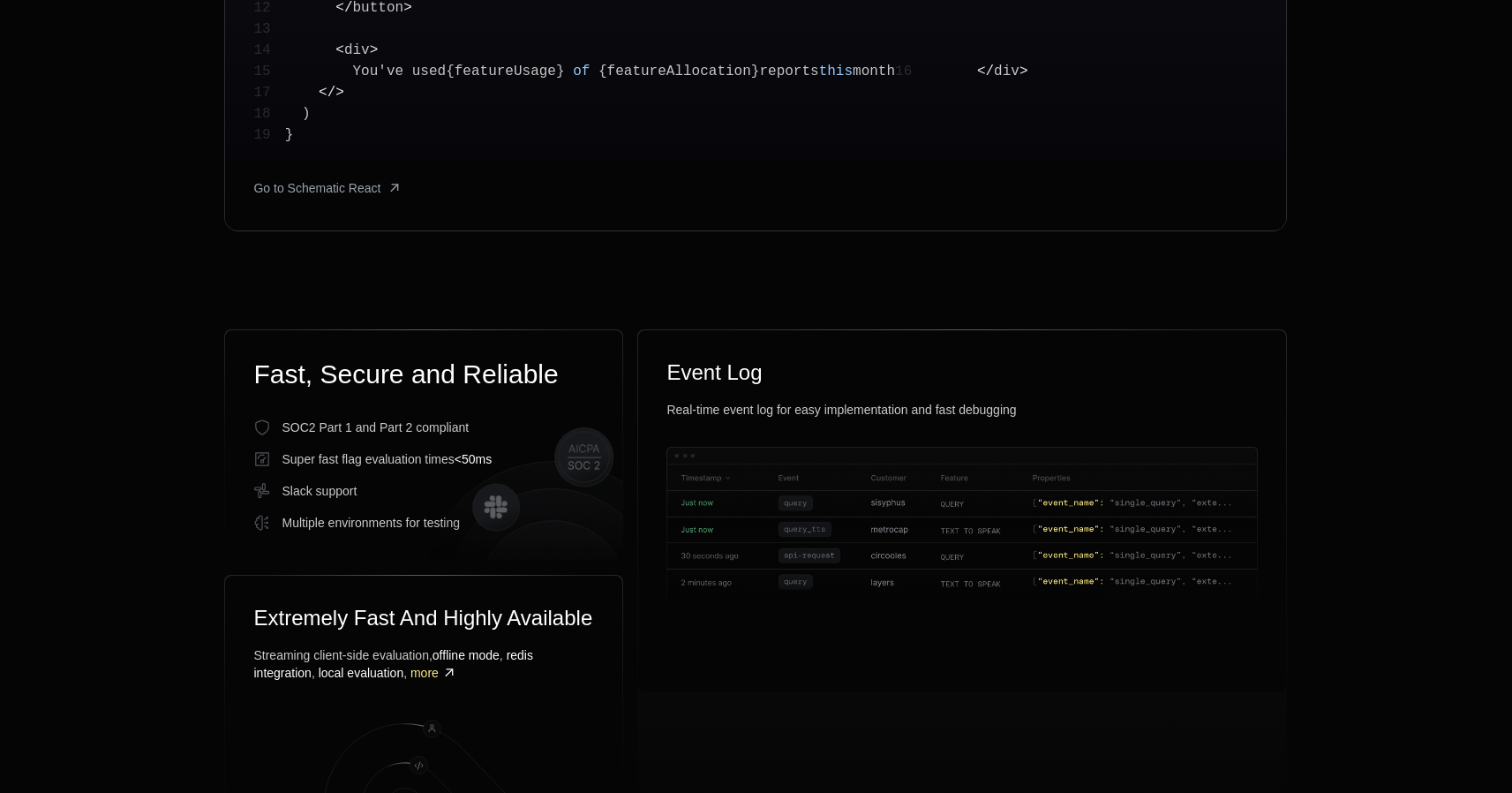
scroll to position [0, 0]
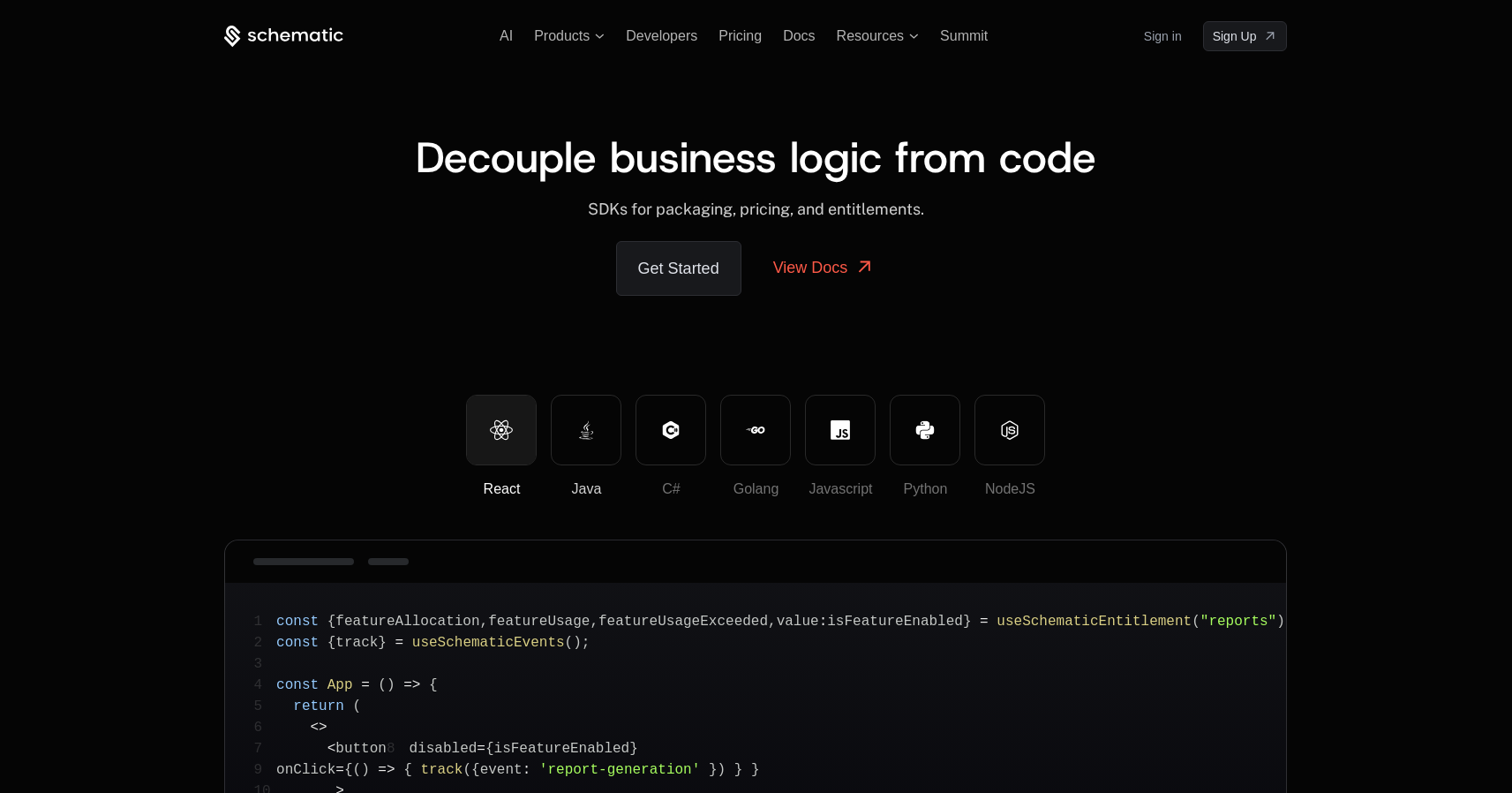
click at [588, 436] on icon at bounding box center [586, 429] width 19 height 19
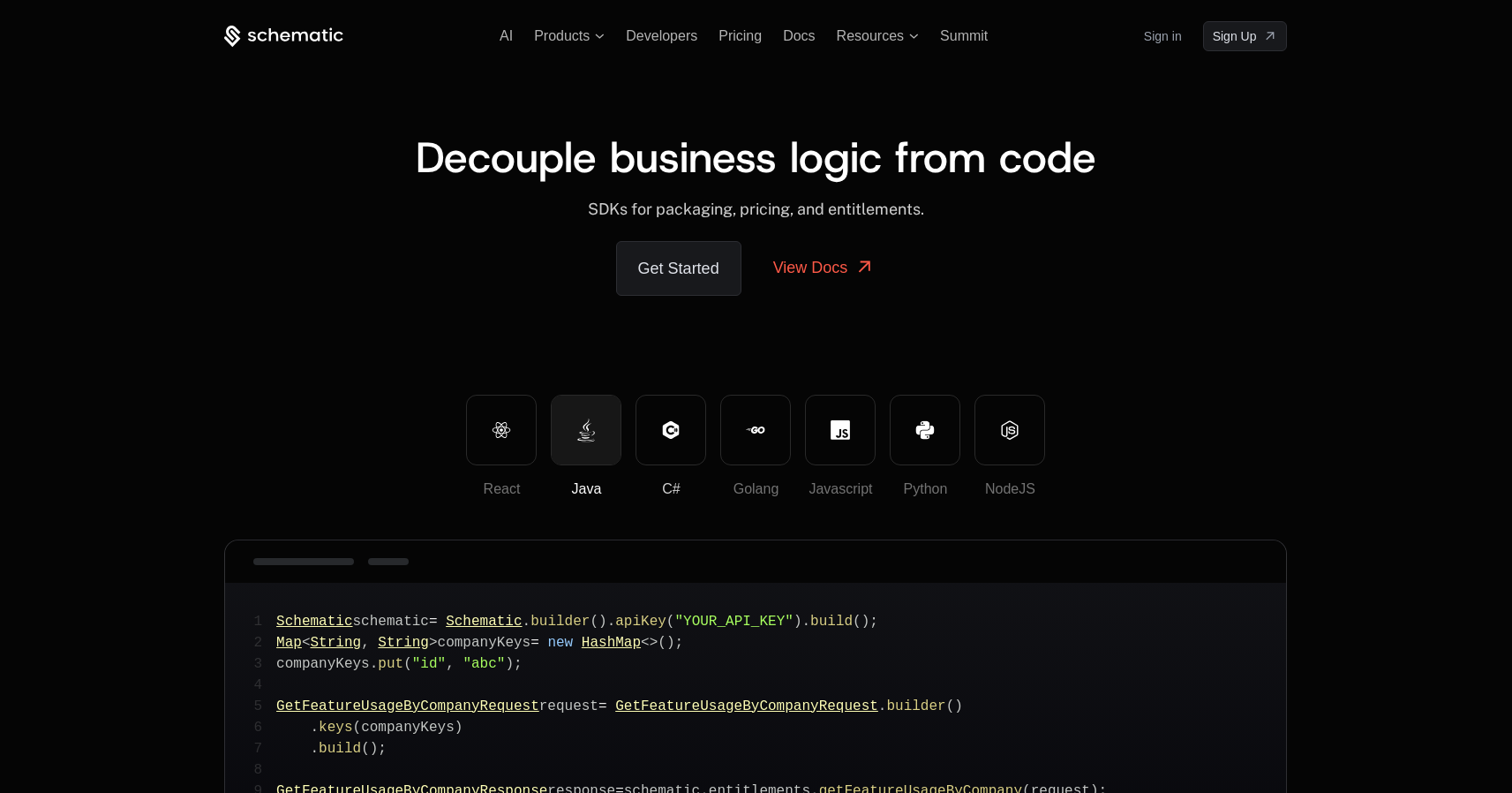
click at [668, 438] on icon at bounding box center [671, 429] width 19 height 19
click at [756, 429] on icon at bounding box center [753, 430] width 13 height 7
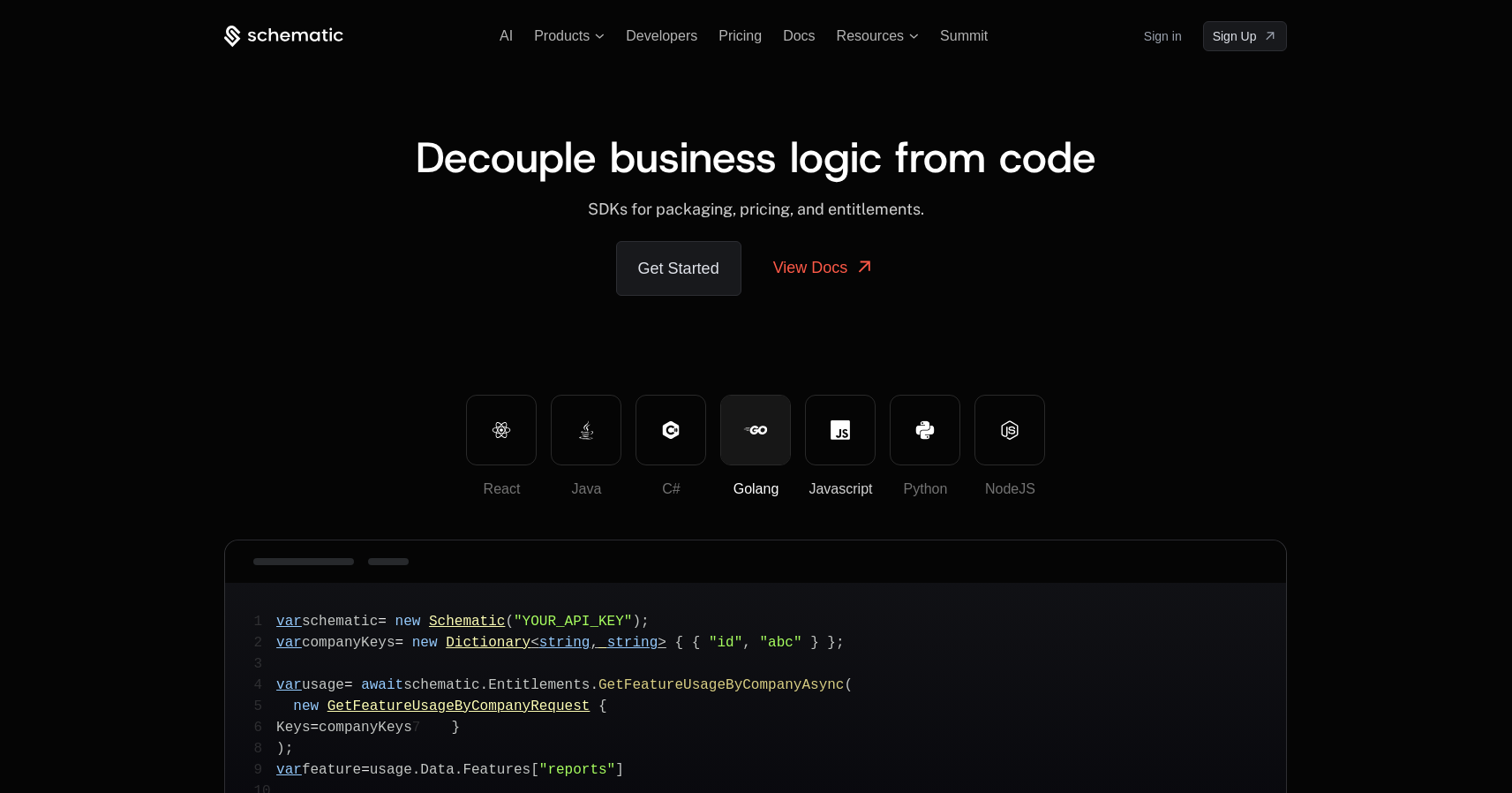
click at [871, 455] on button "Javascript" at bounding box center [839, 429] width 70 height 70
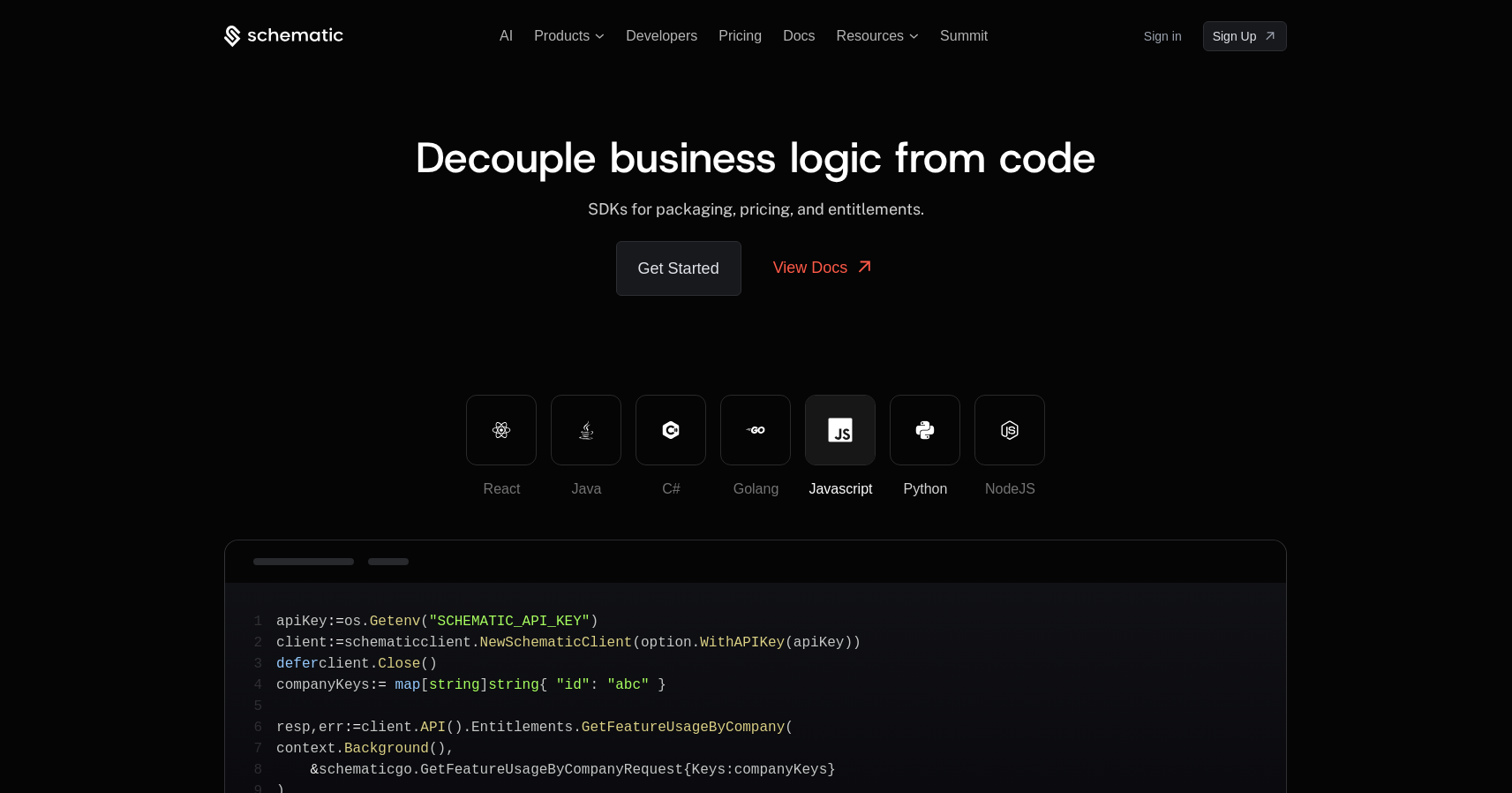
click at [931, 447] on button "Python" at bounding box center [924, 429] width 70 height 70
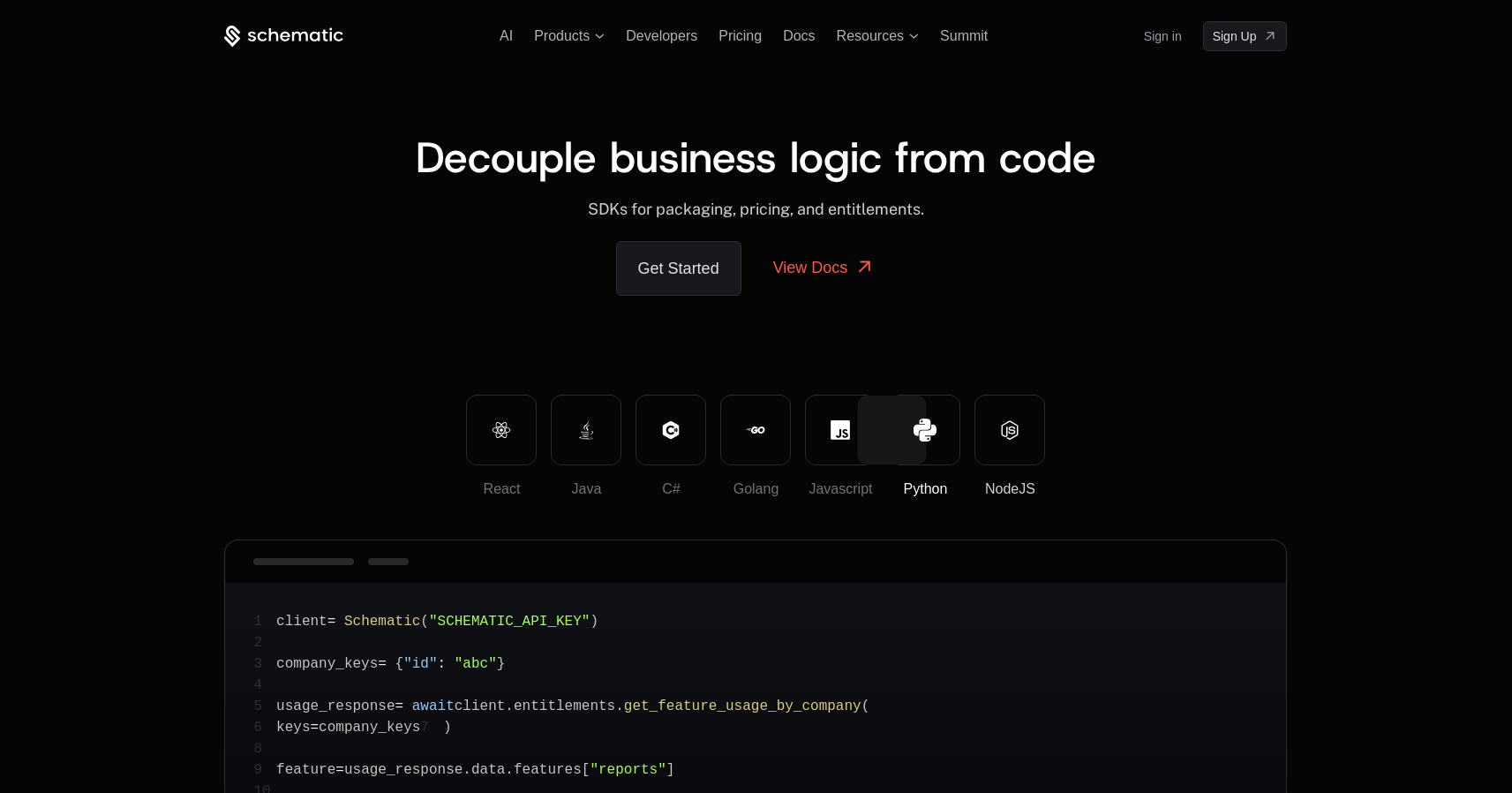
click at [1017, 449] on button "NodeJS" at bounding box center [1009, 429] width 70 height 70
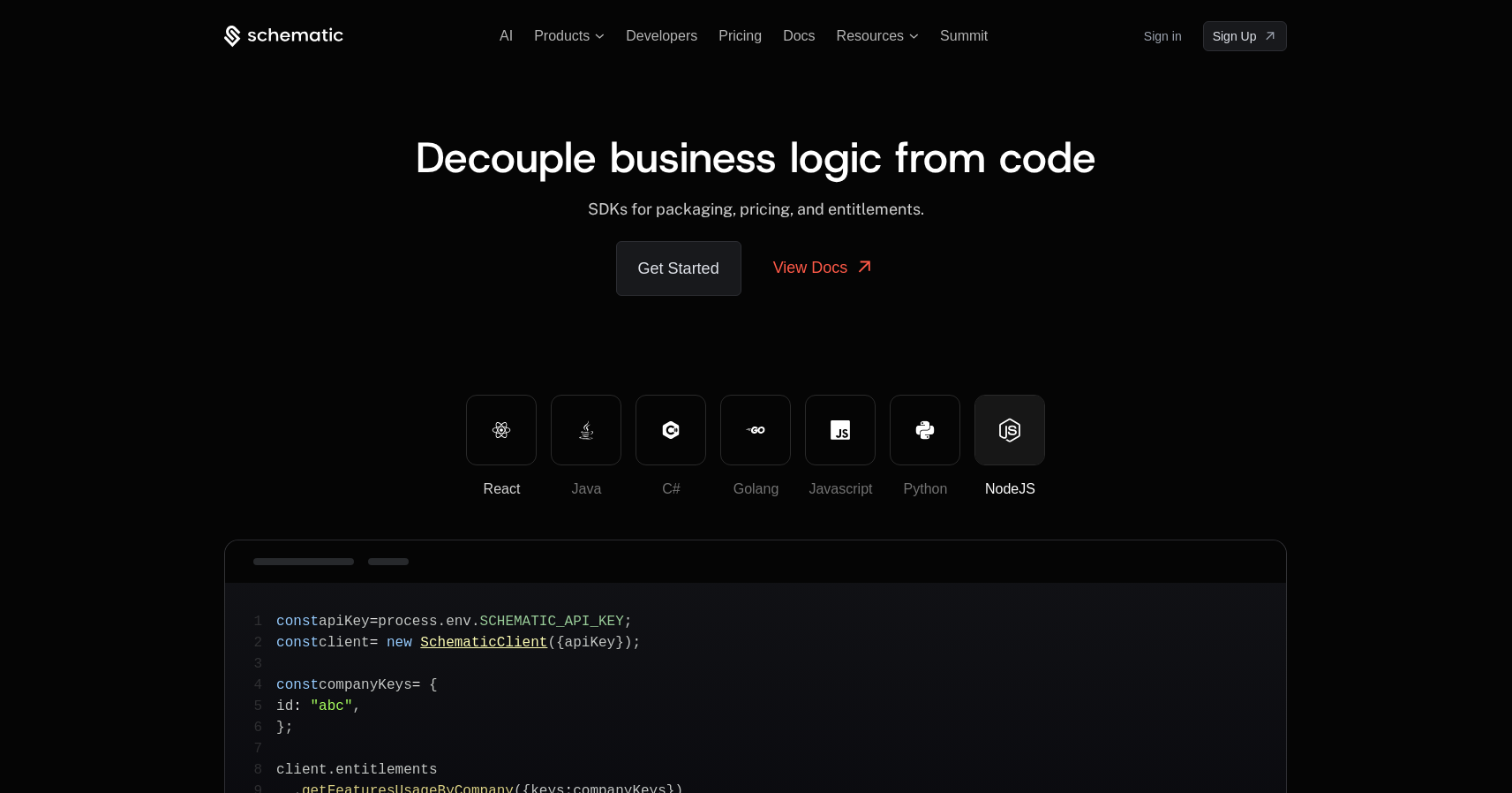
click at [515, 426] on button "React" at bounding box center [501, 429] width 70 height 70
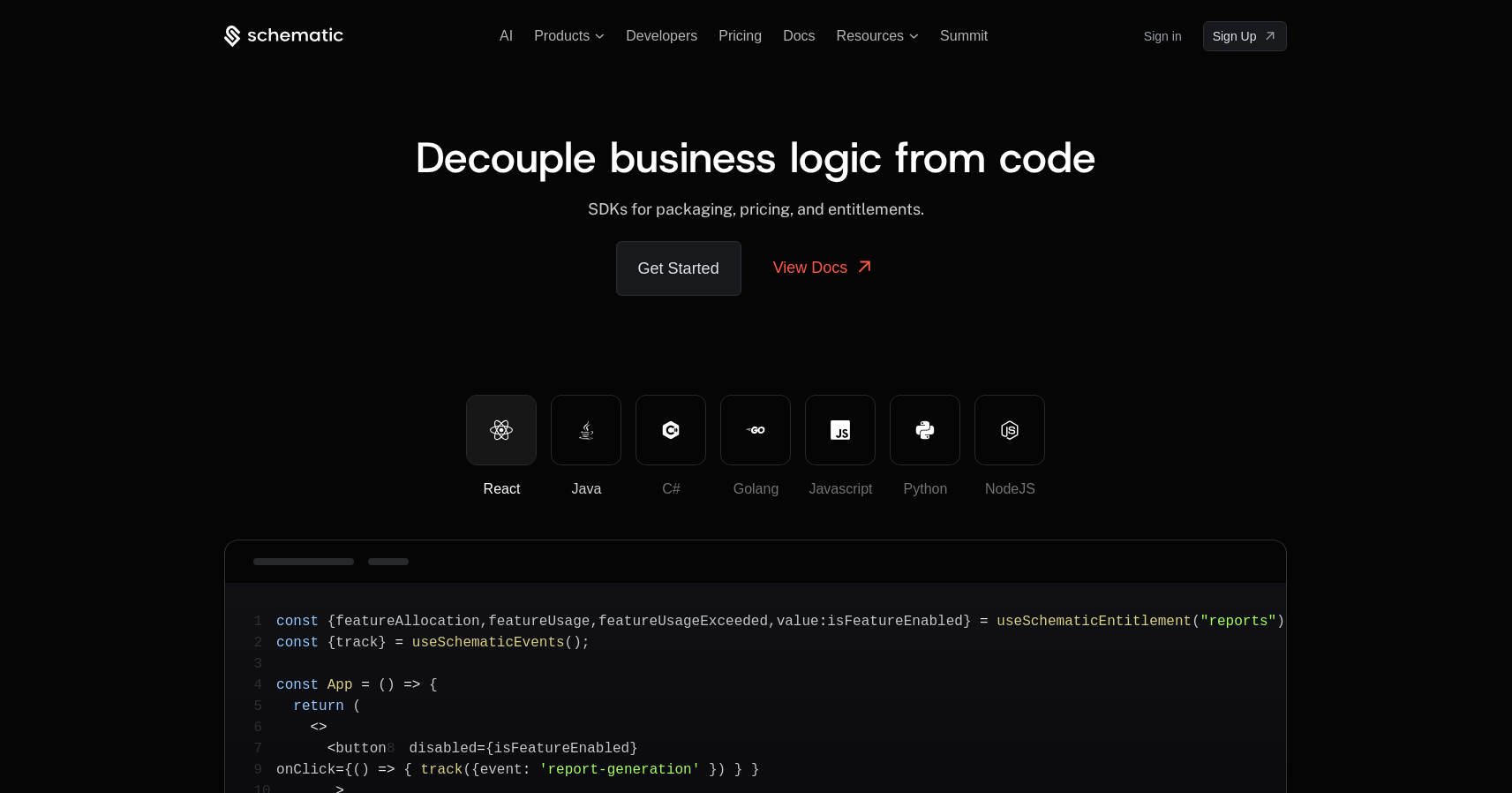
click at [602, 439] on button "Java" at bounding box center [586, 429] width 70 height 70
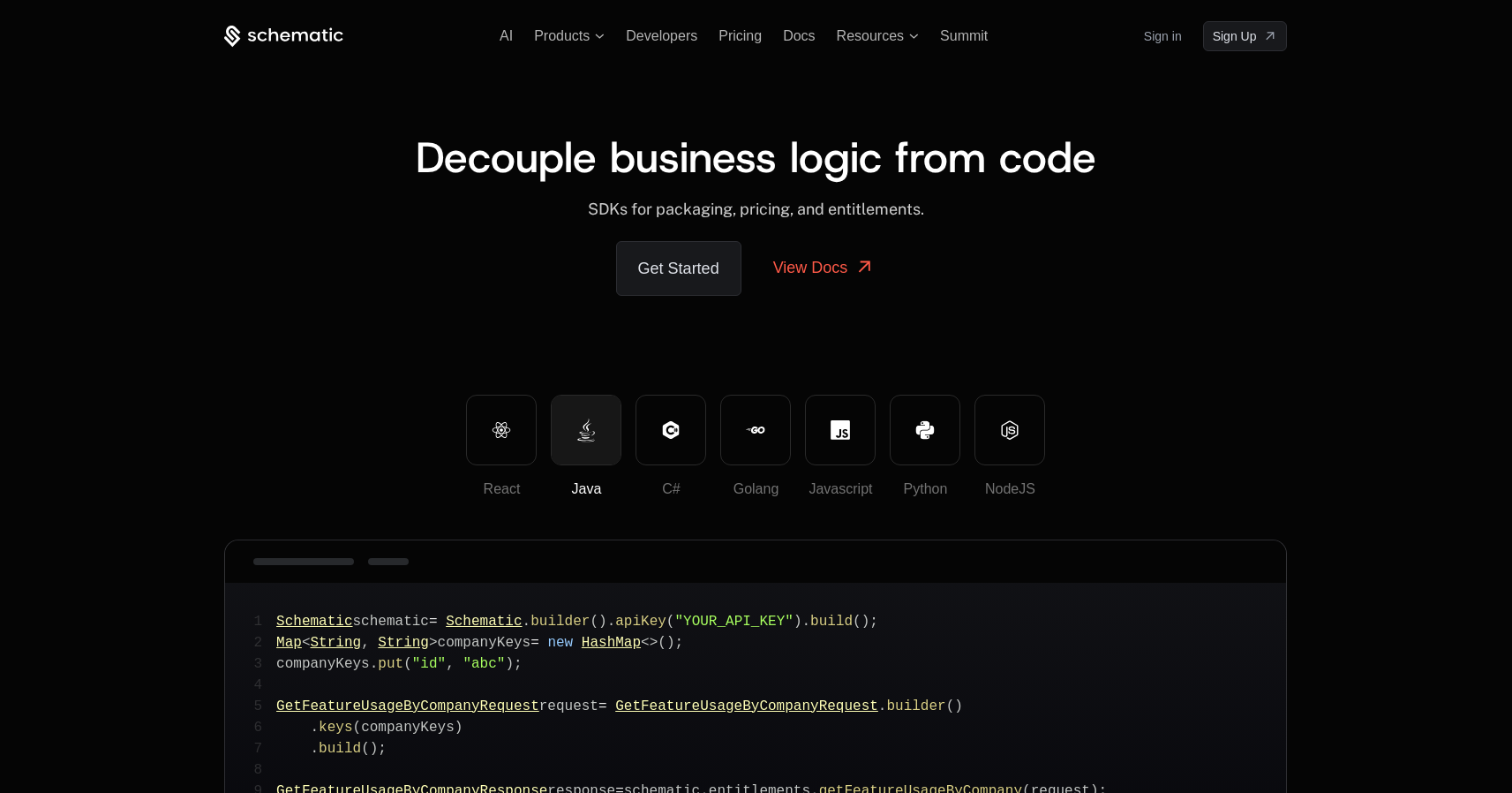
click at [1116, 348] on div "Decouple business logic from code ﻿ SDKs for packaging, pricing, and entitlemen…" at bounding box center [756, 223] width 1063 height 343
click at [564, 31] on span "Products" at bounding box center [561, 36] width 56 height 16
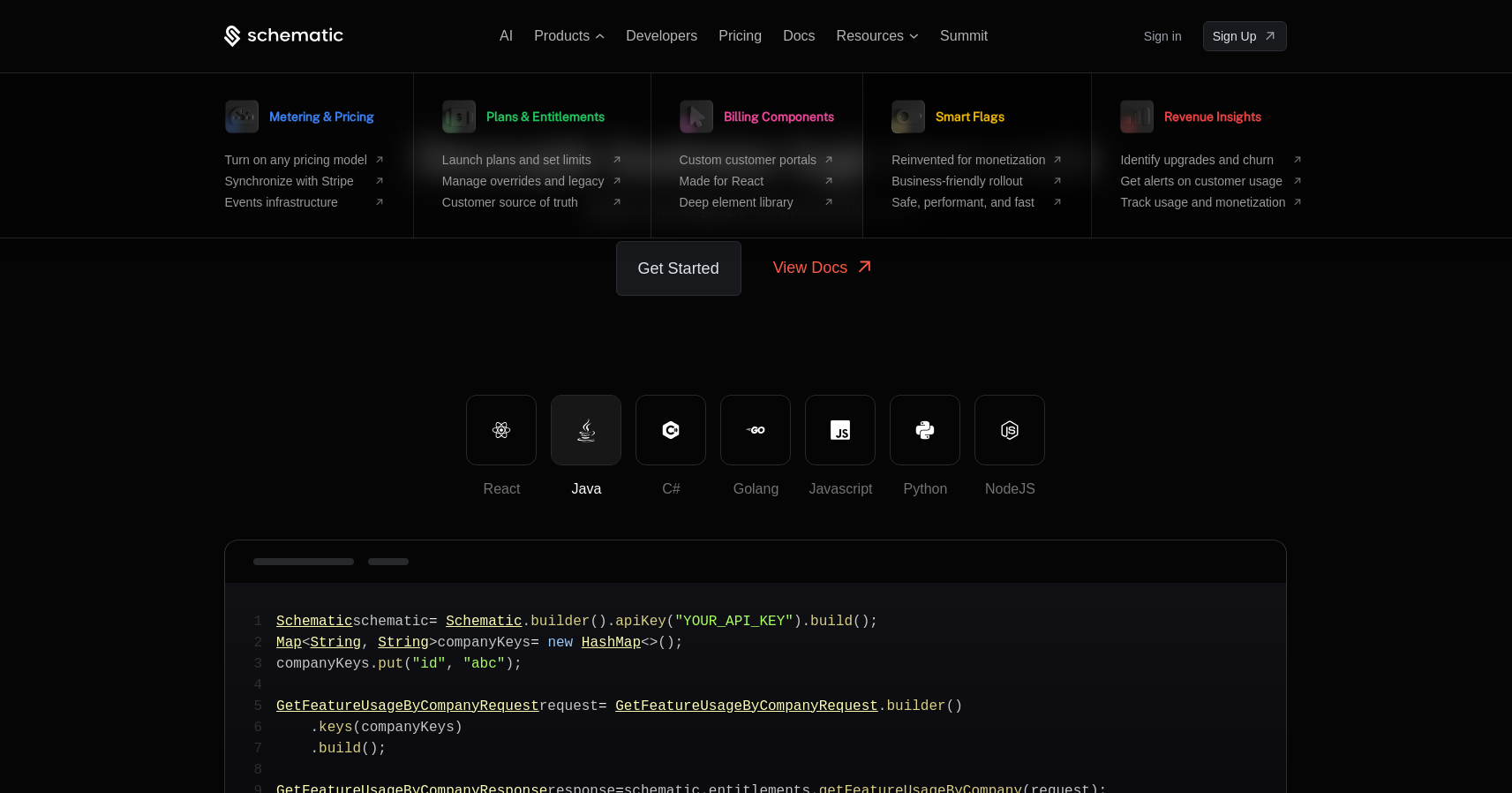
click at [991, 119] on span "Smart Flags" at bounding box center [969, 117] width 68 height 13
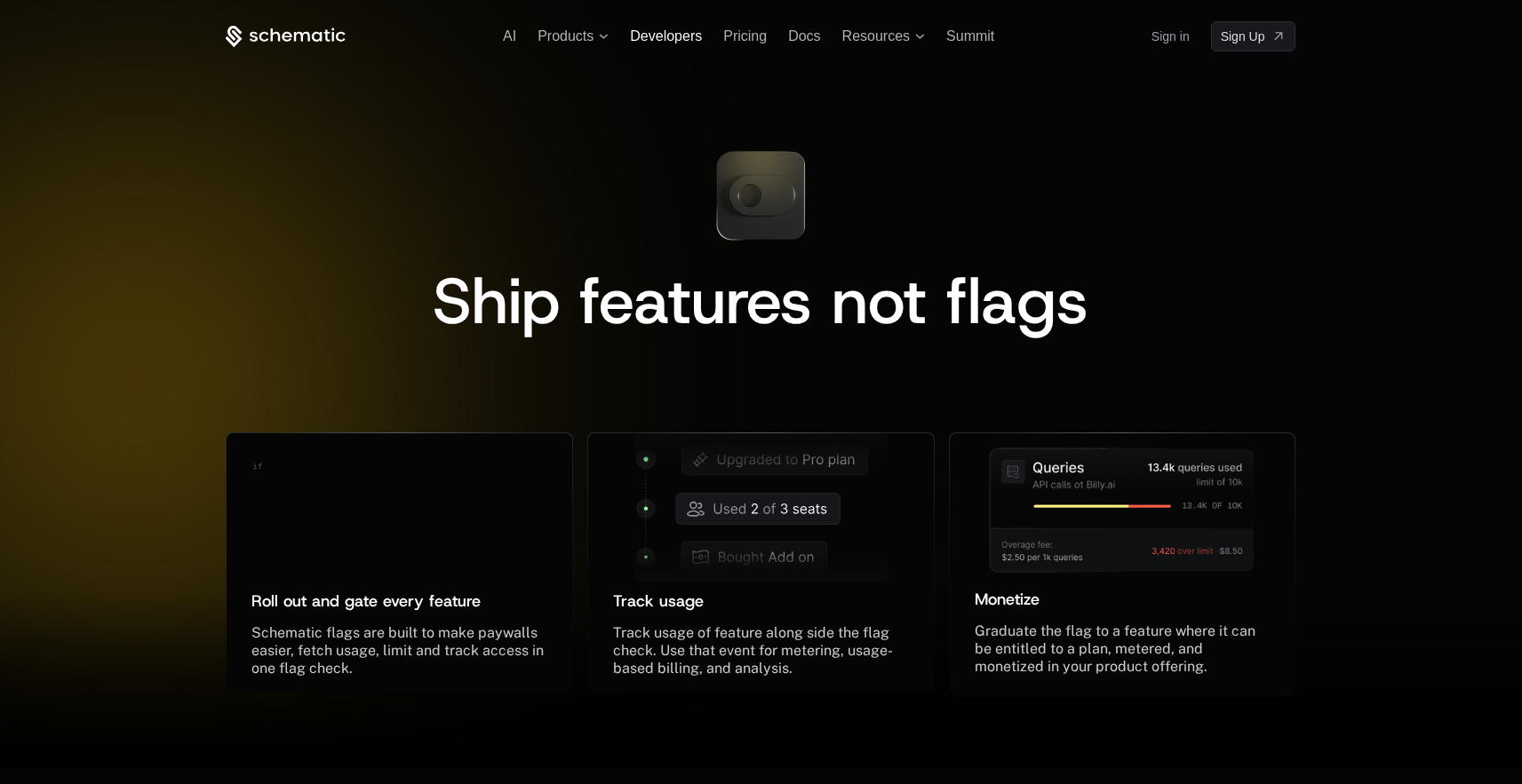
click at [657, 40] on span "Developers" at bounding box center [666, 36] width 72 height 15
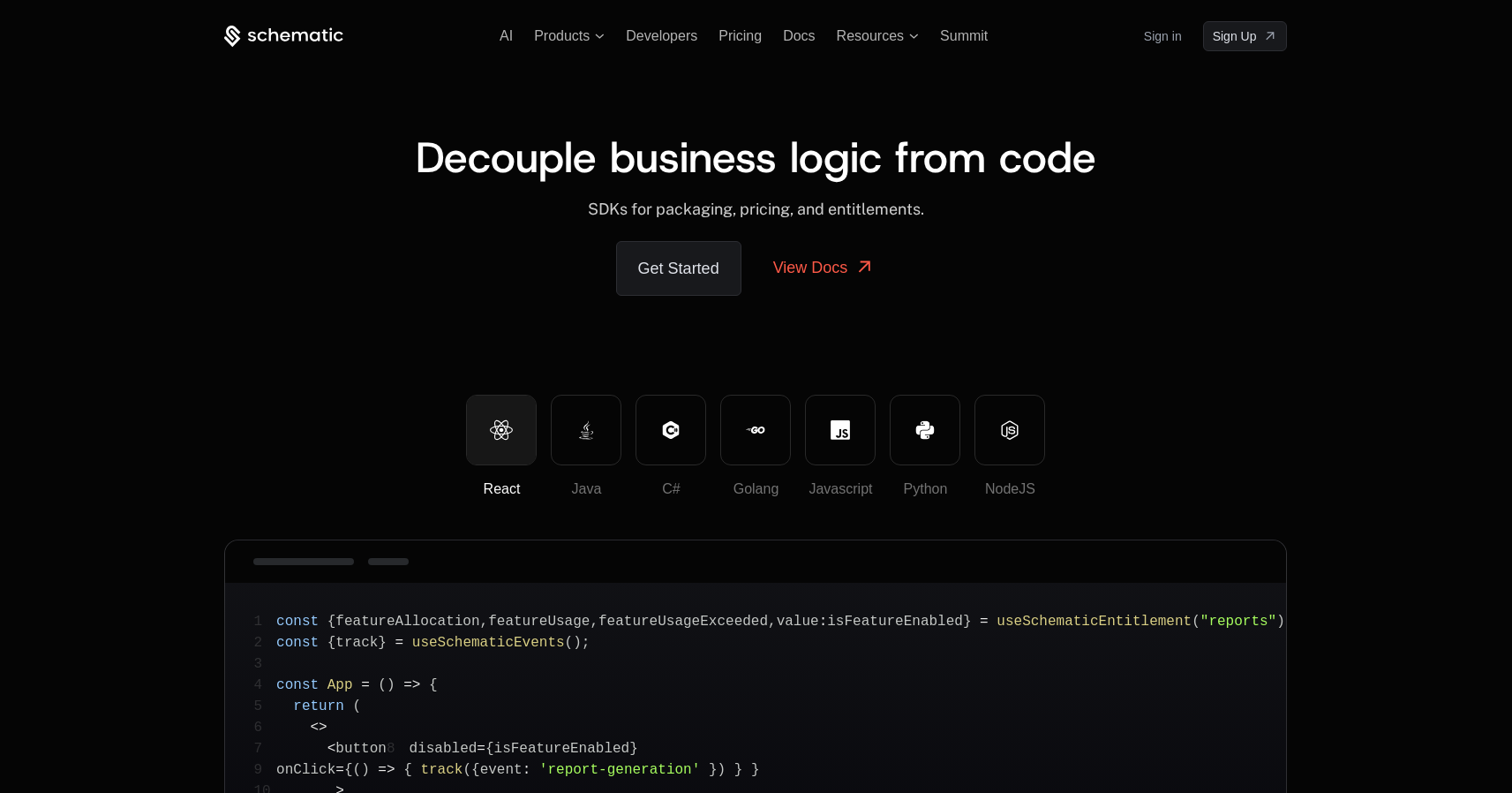
click at [278, 41] on icon at bounding box center [284, 37] width 120 height 22
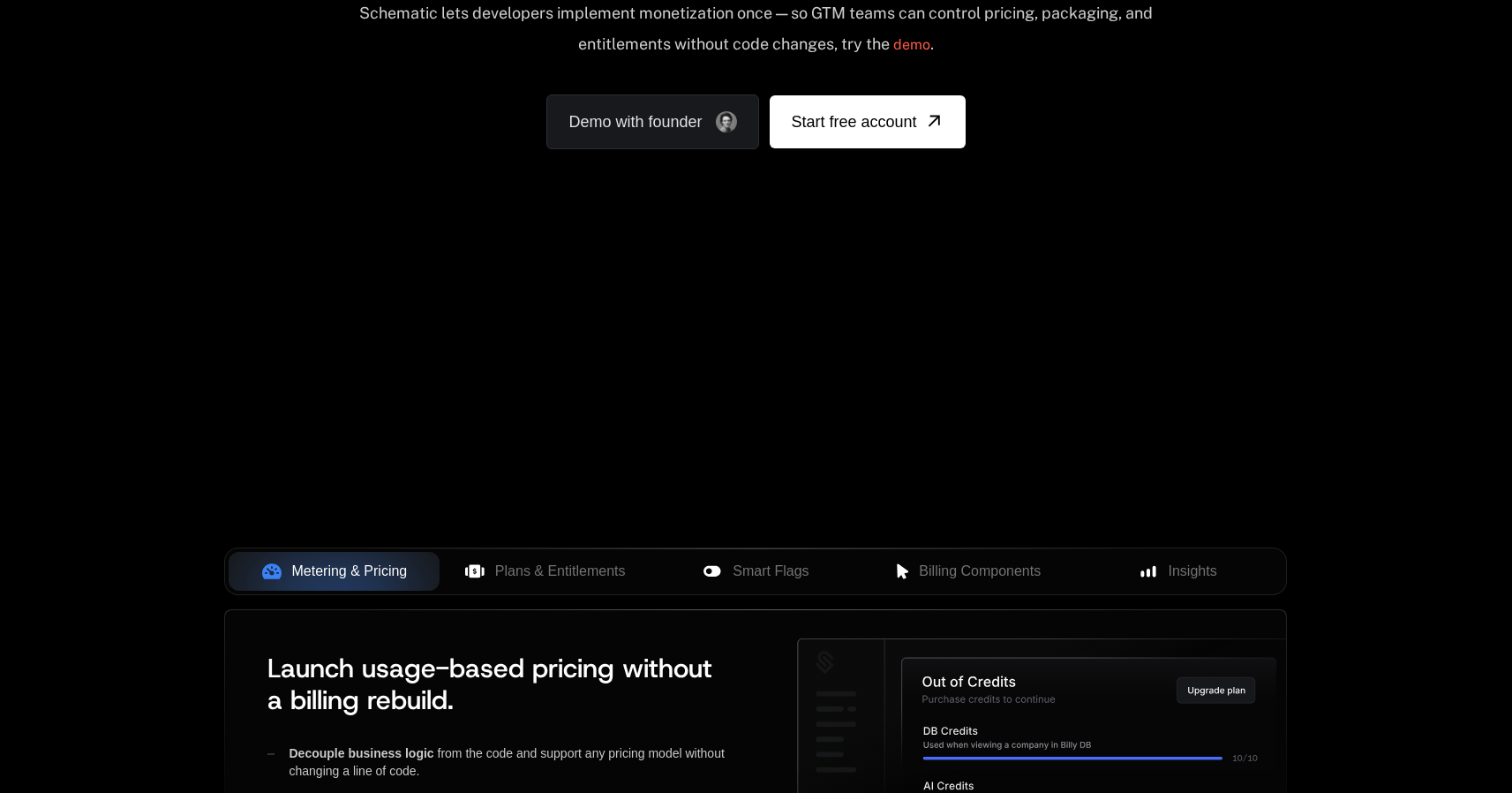
scroll to position [85, 0]
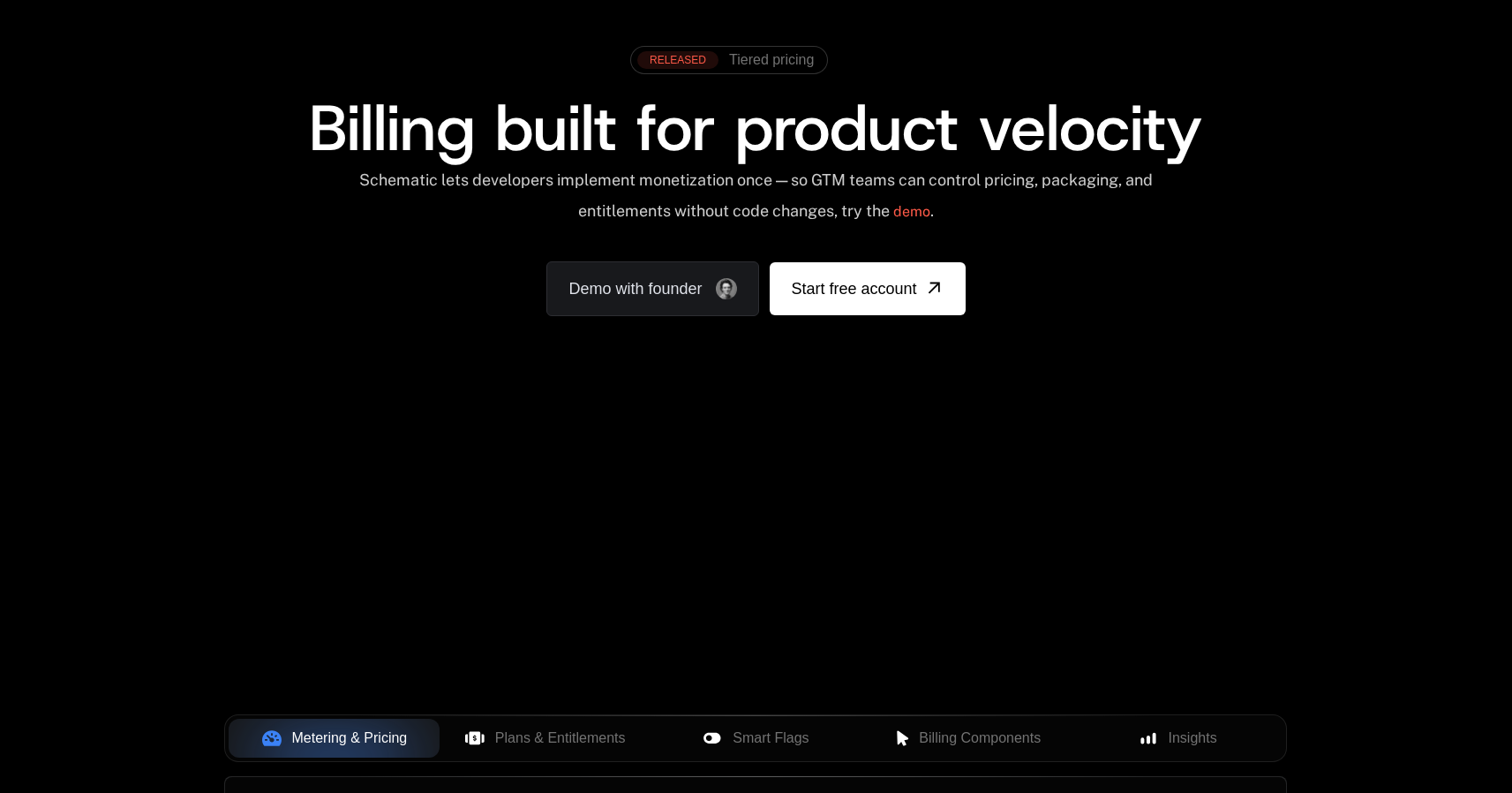
click at [669, 490] on div "Your browser does not support the video tag." at bounding box center [756, 436] width 1148 height 744
click at [789, 548] on div "Your browser does not support the video tag." at bounding box center [756, 436] width 1148 height 744
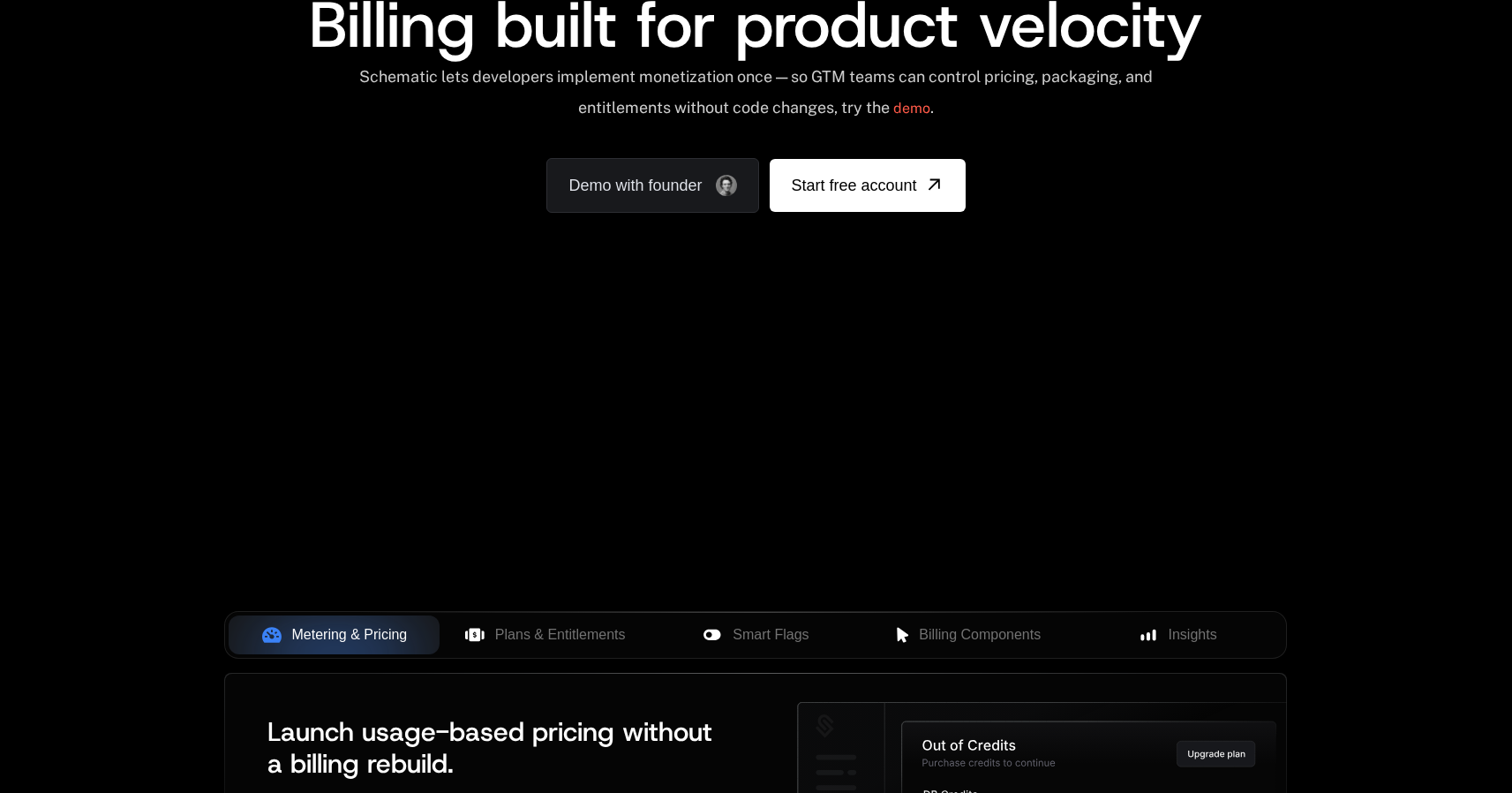
scroll to position [0, 0]
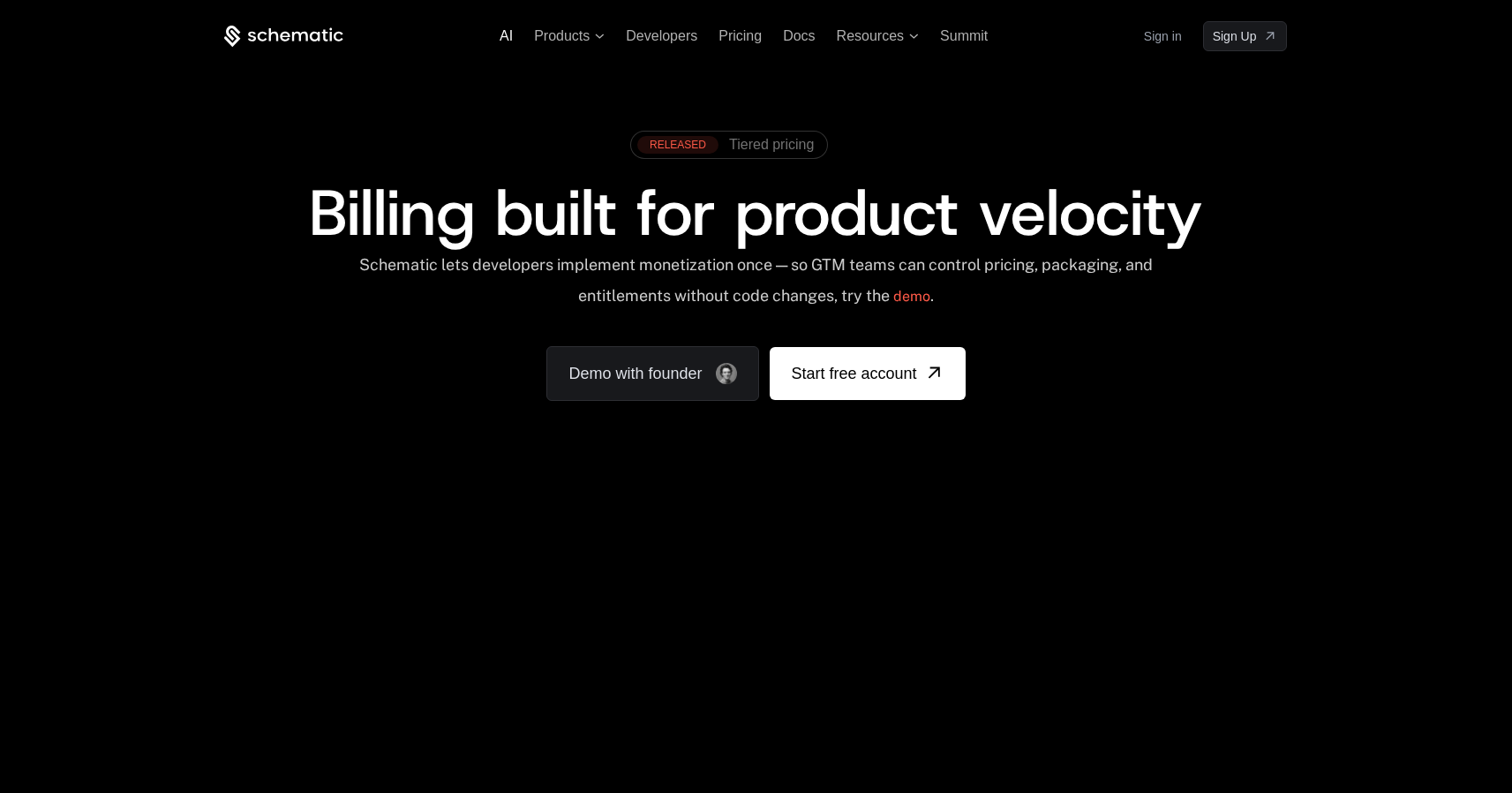
click at [506, 37] on span "AI" at bounding box center [506, 36] width 14 height 15
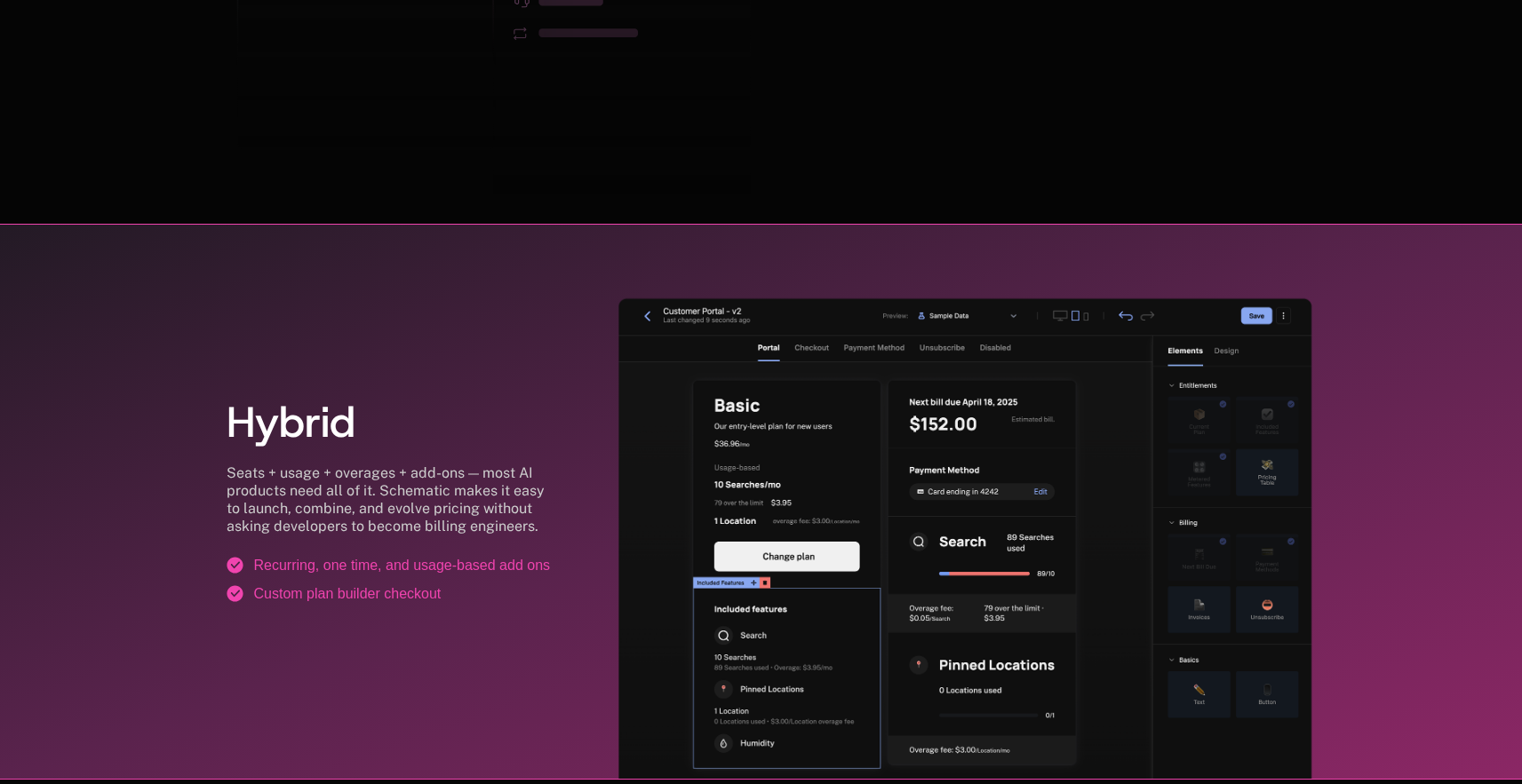
scroll to position [3106, 0]
